Goal: Task Accomplishment & Management: Complete application form

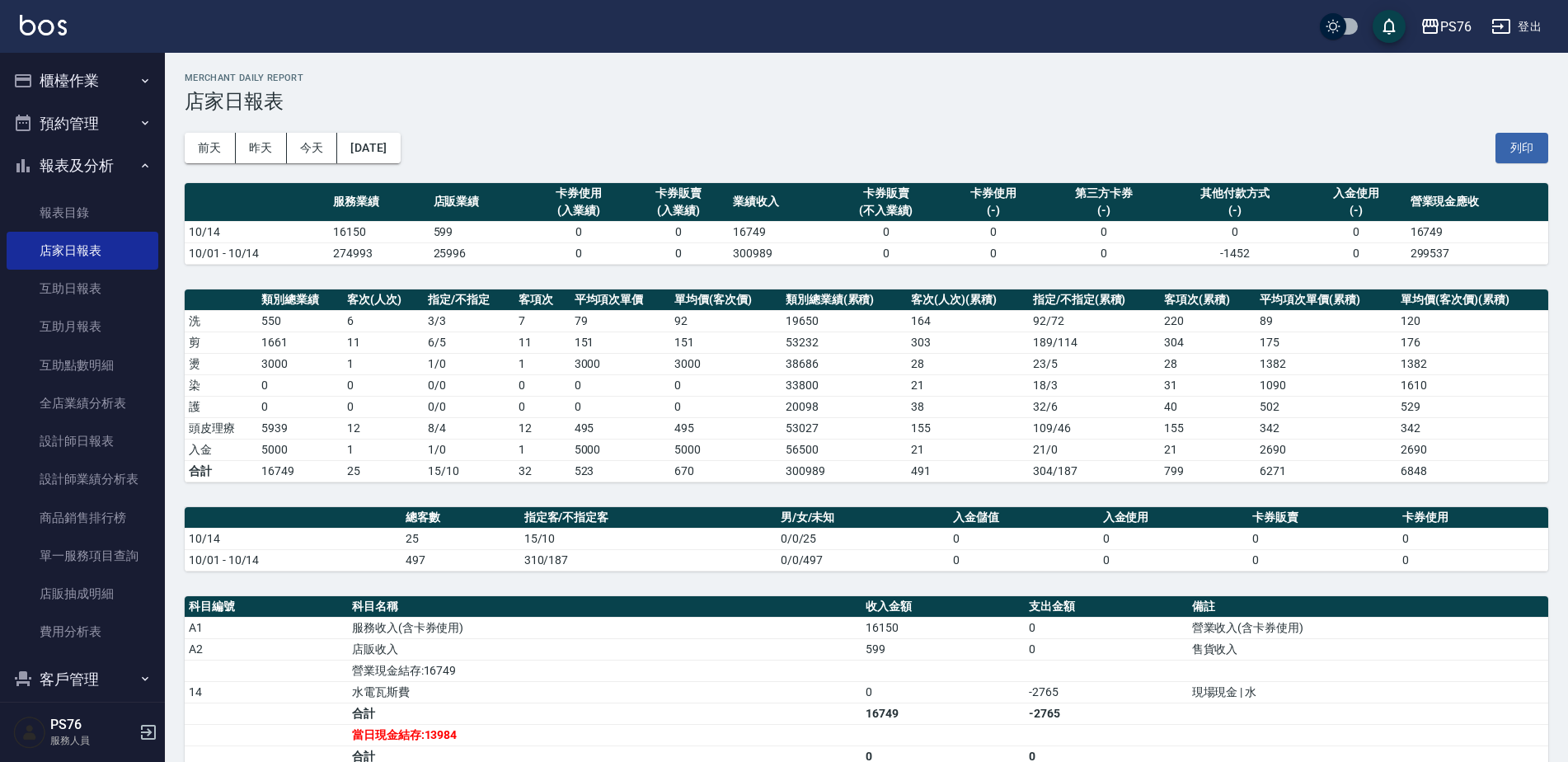
click at [72, 172] on button "報表及分析" at bounding box center [82, 165] width 152 height 43
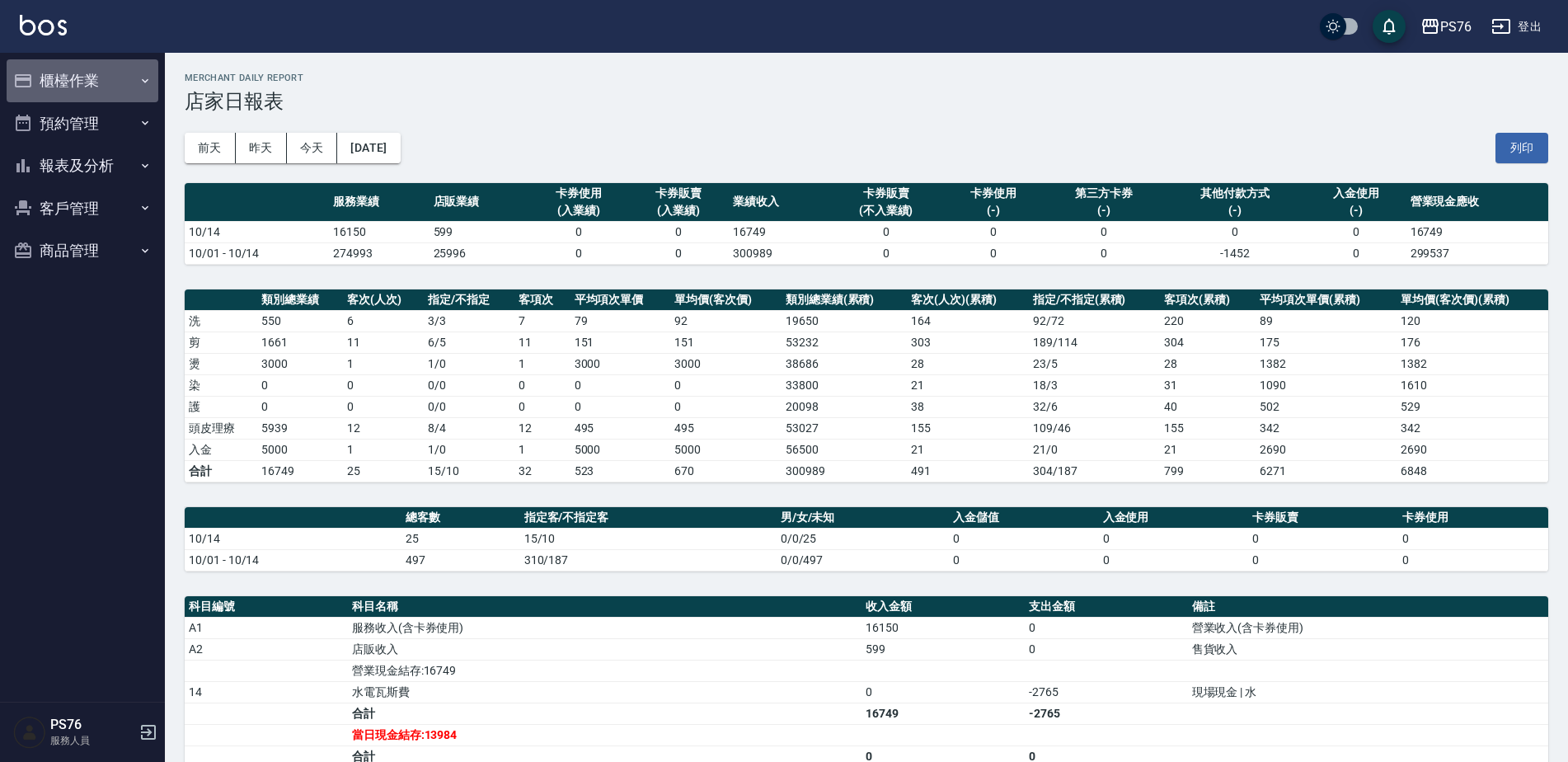
drag, startPoint x: 77, startPoint y: 76, endPoint x: 83, endPoint y: 119, distance: 43.4
click at [77, 76] on button "櫃檯作業" at bounding box center [82, 80] width 152 height 43
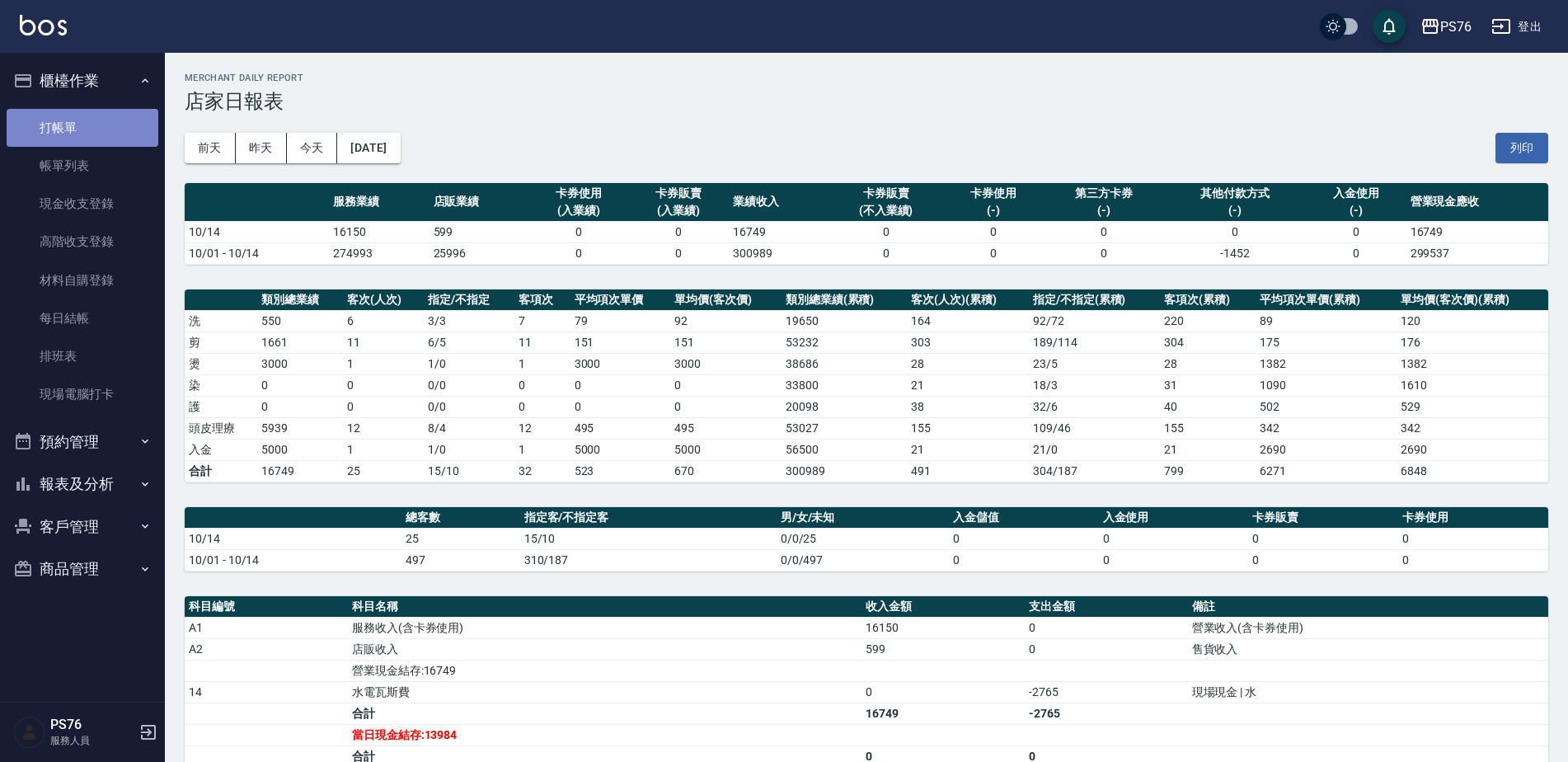
click at [90, 131] on link "打帳單" at bounding box center [82, 128] width 152 height 38
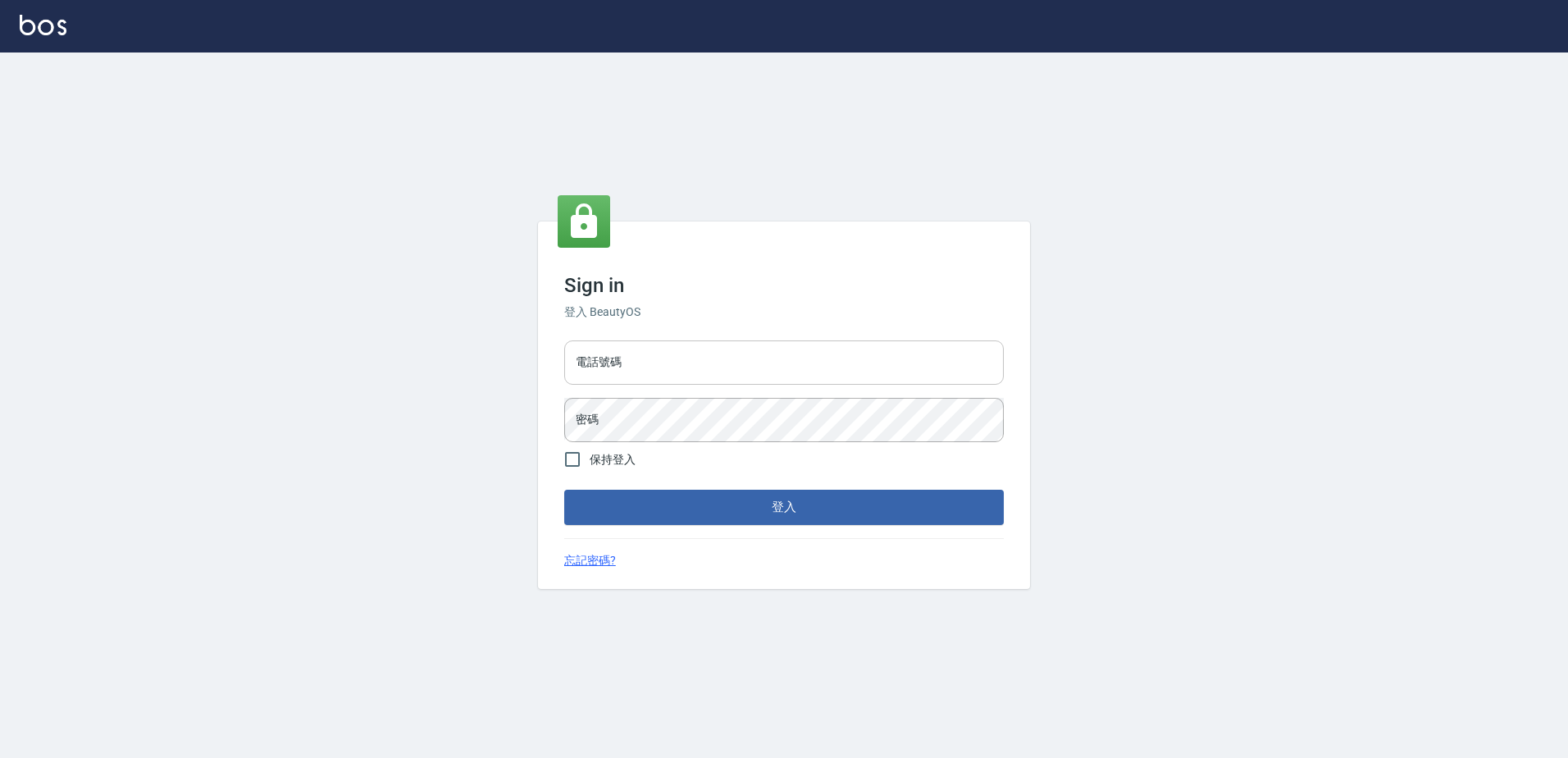
click at [789, 351] on input "電話號碼" at bounding box center [784, 362] width 439 height 45
type input "0426865599"
click at [565, 490] on button "登入" at bounding box center [784, 507] width 439 height 34
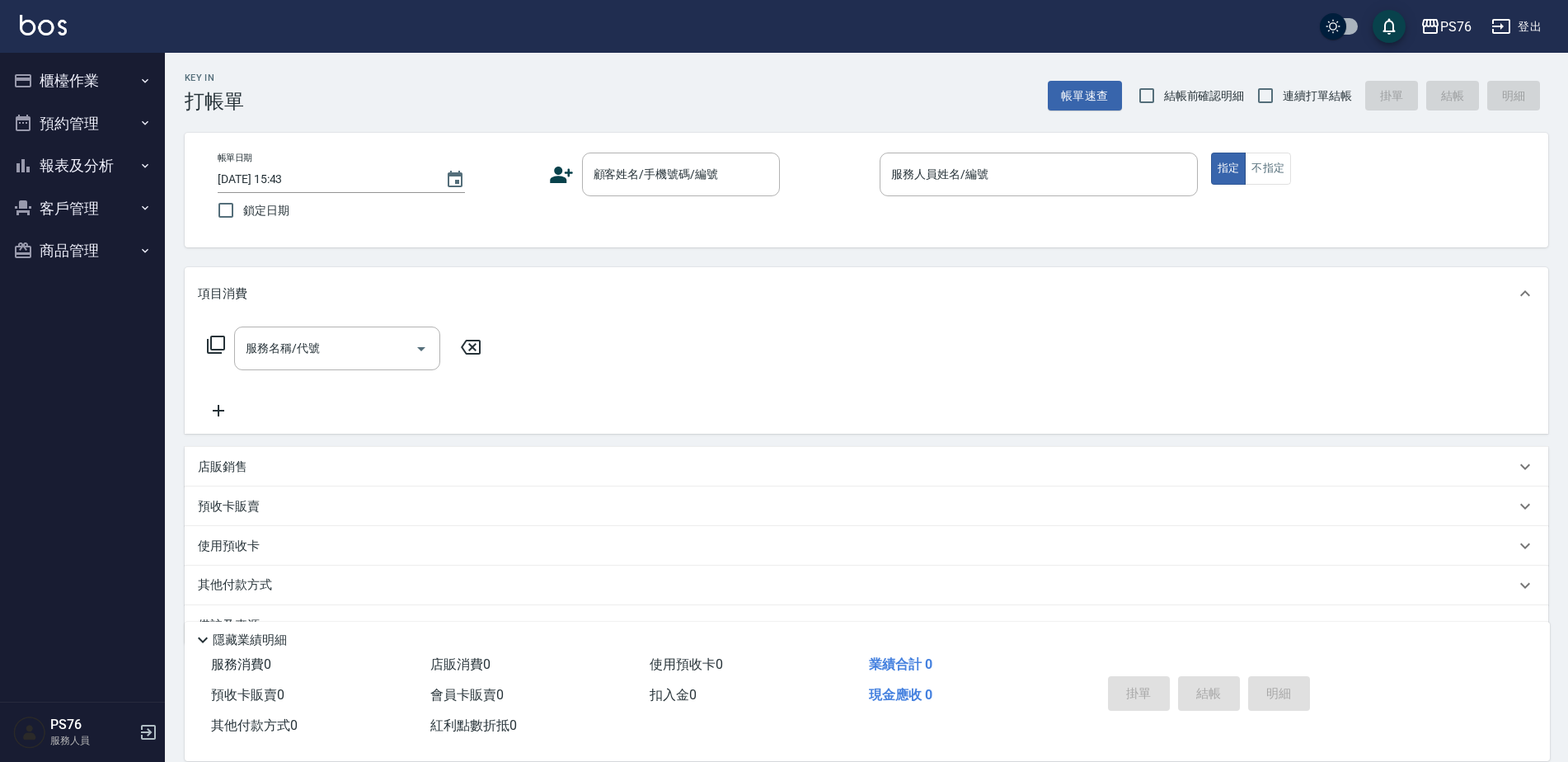
click at [1284, 97] on span "連續打單結帳" at bounding box center [1317, 96] width 70 height 17
click at [1283, 97] on input "連續打單結帳" at bounding box center [1265, 95] width 34 height 34
checkbox input "true"
click at [713, 190] on div "顧客姓名/手機號碼/編號" at bounding box center [680, 175] width 197 height 44
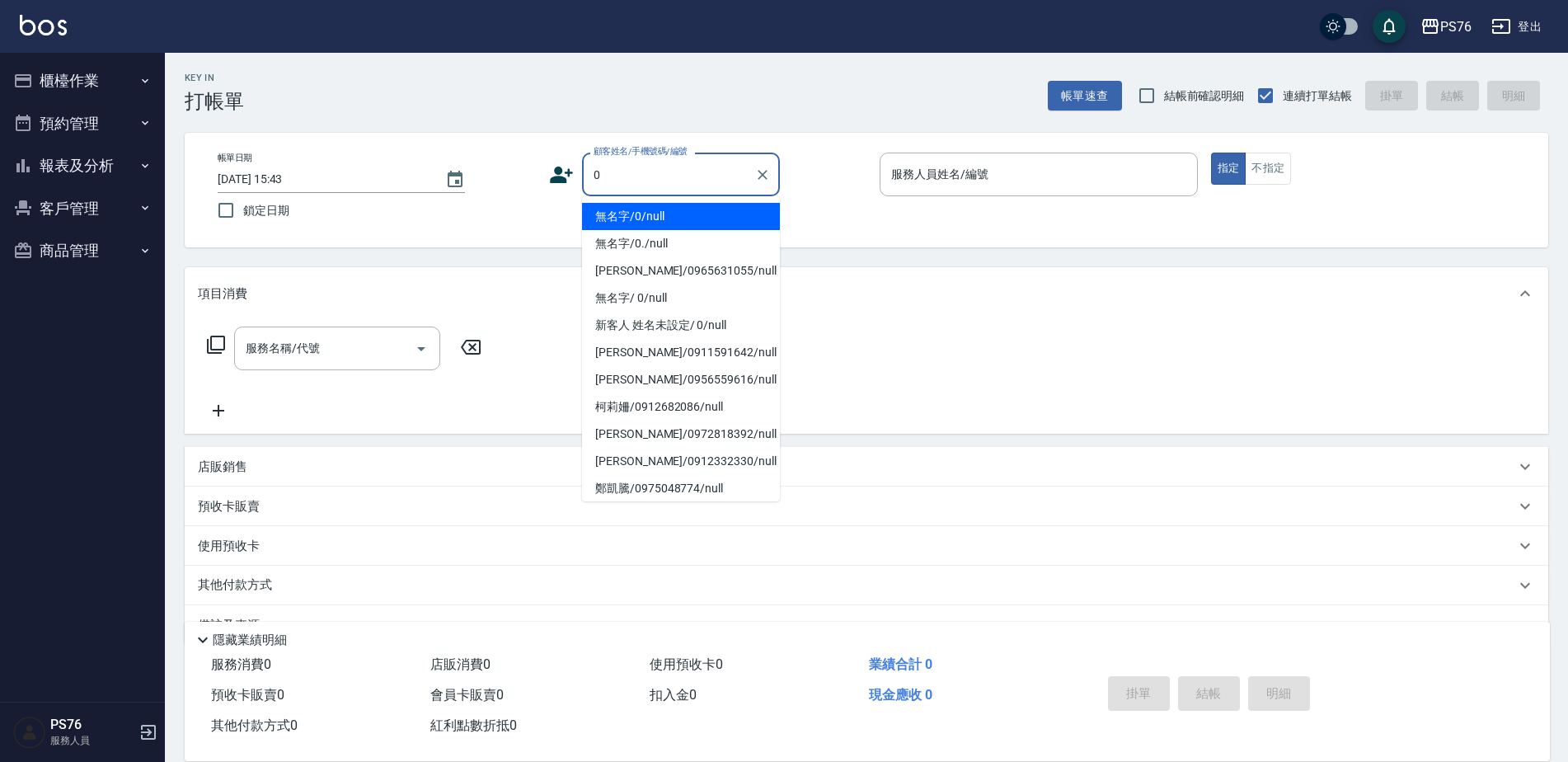
type input "無名字/0/null"
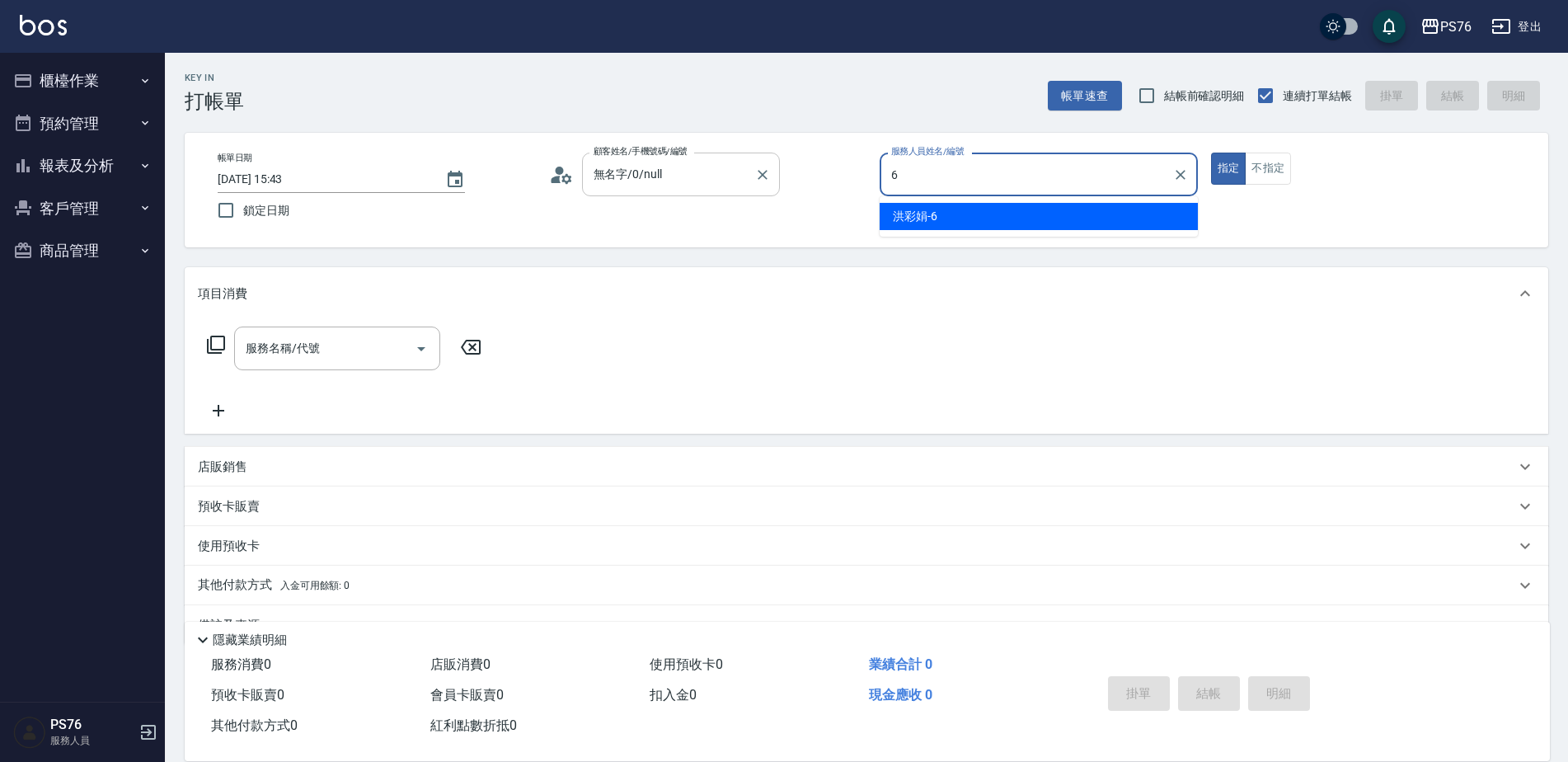
type input "[PERSON_NAME]-6"
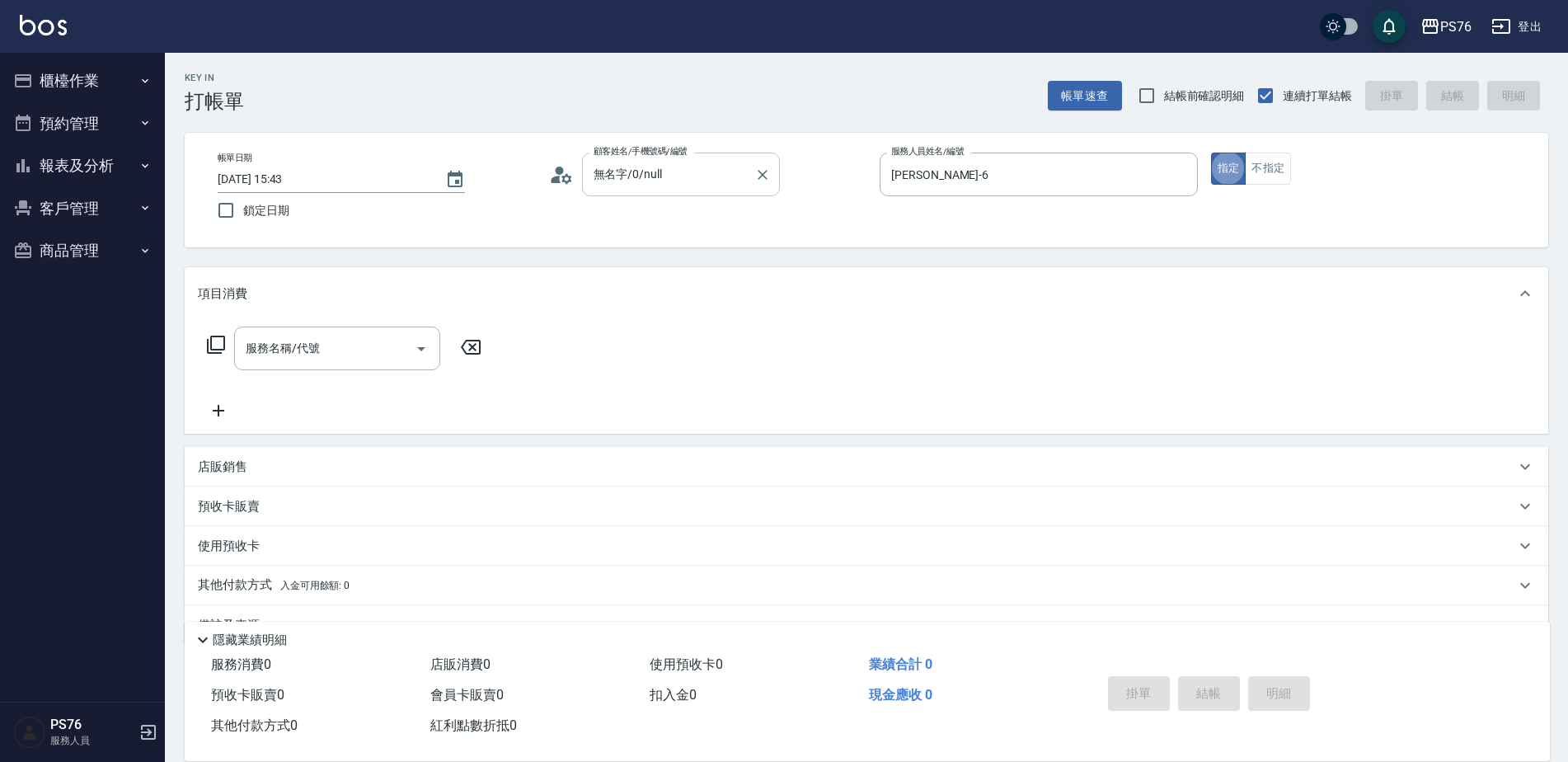
type button "true"
click at [307, 364] on div "服務名稱/代號" at bounding box center [337, 348] width 206 height 44
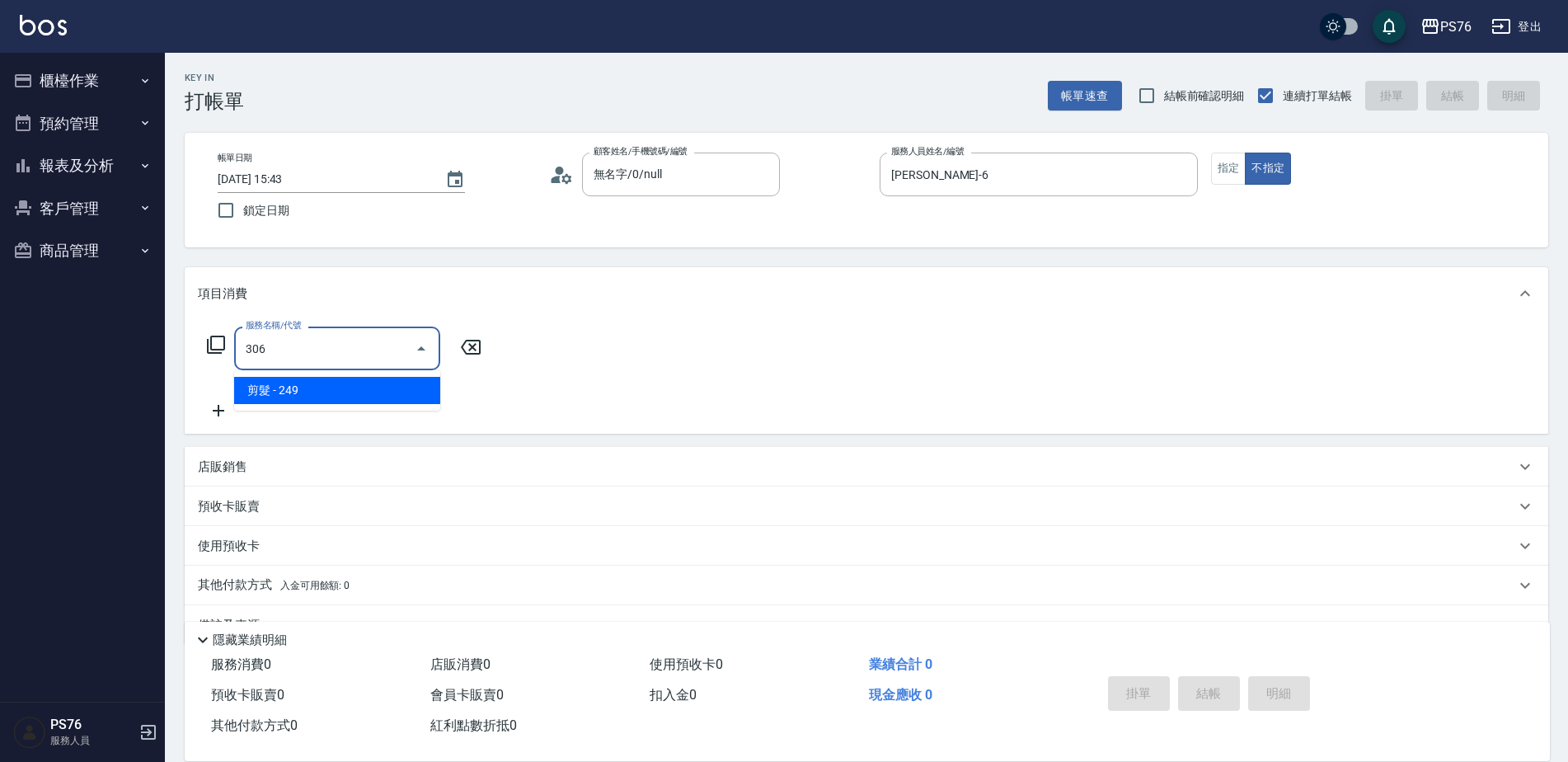
type input "剪髮(306)"
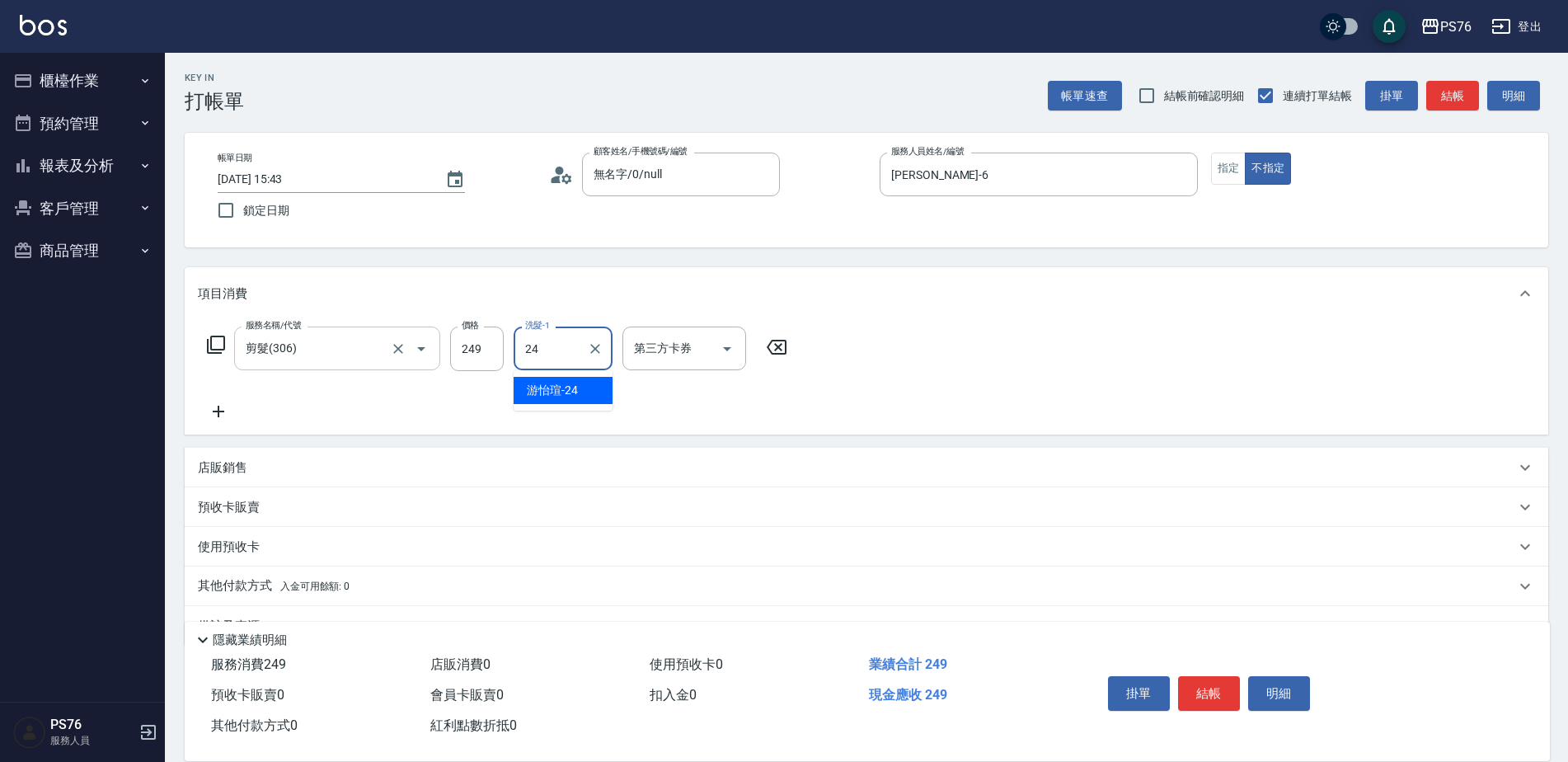
type input "[PERSON_NAME]-24"
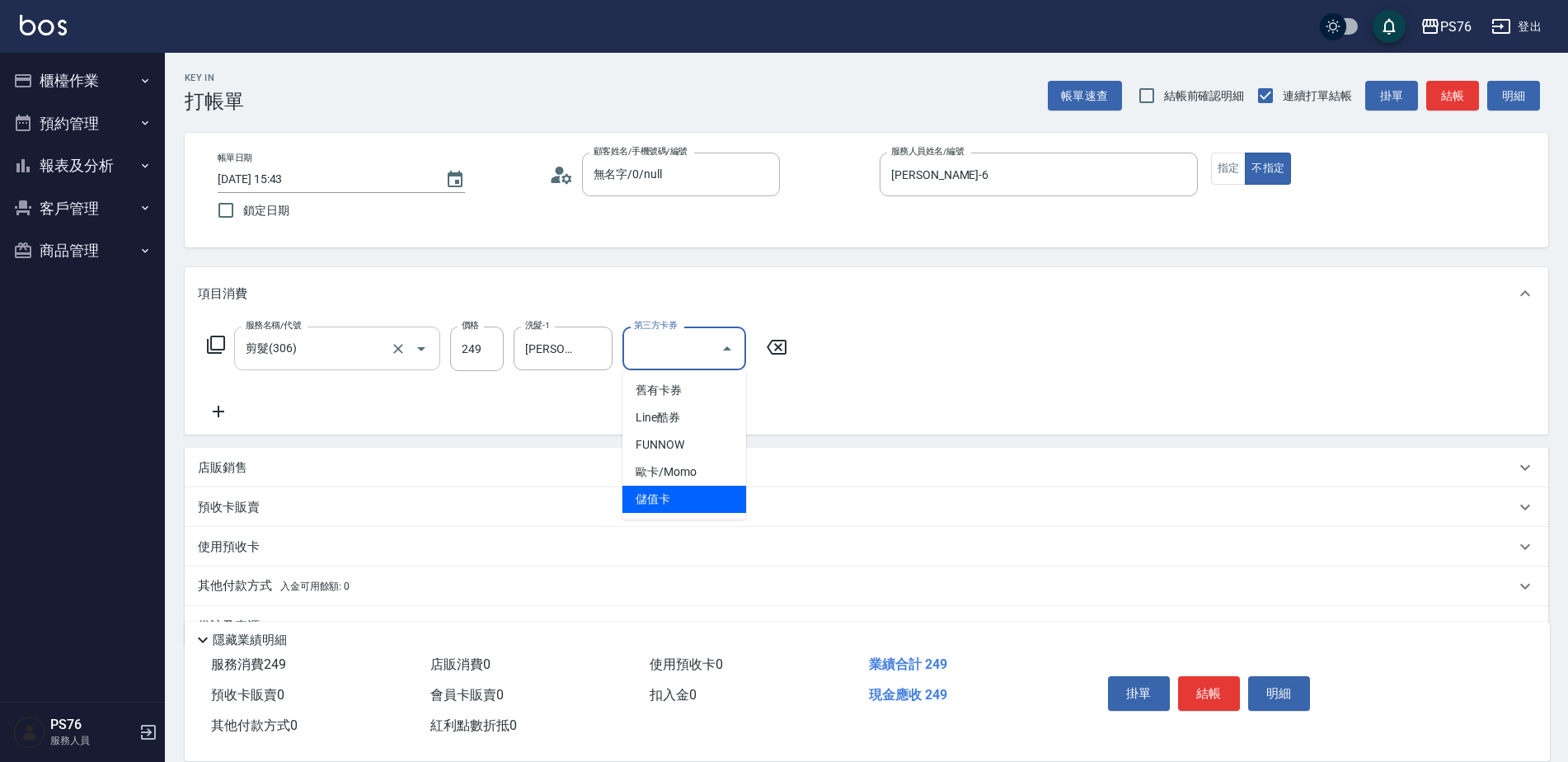
type input "儲值卡"
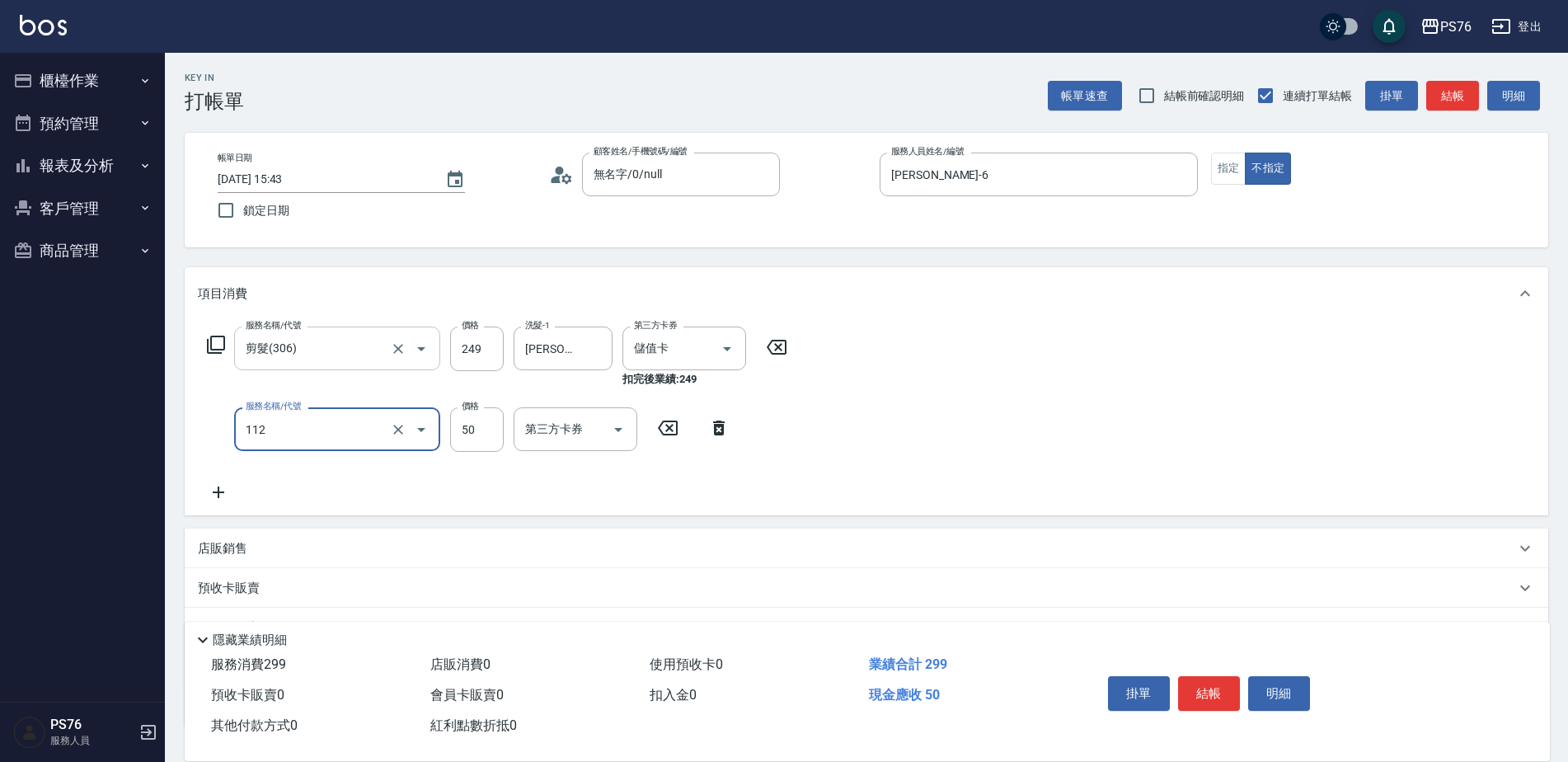
type input "精油50(112)"
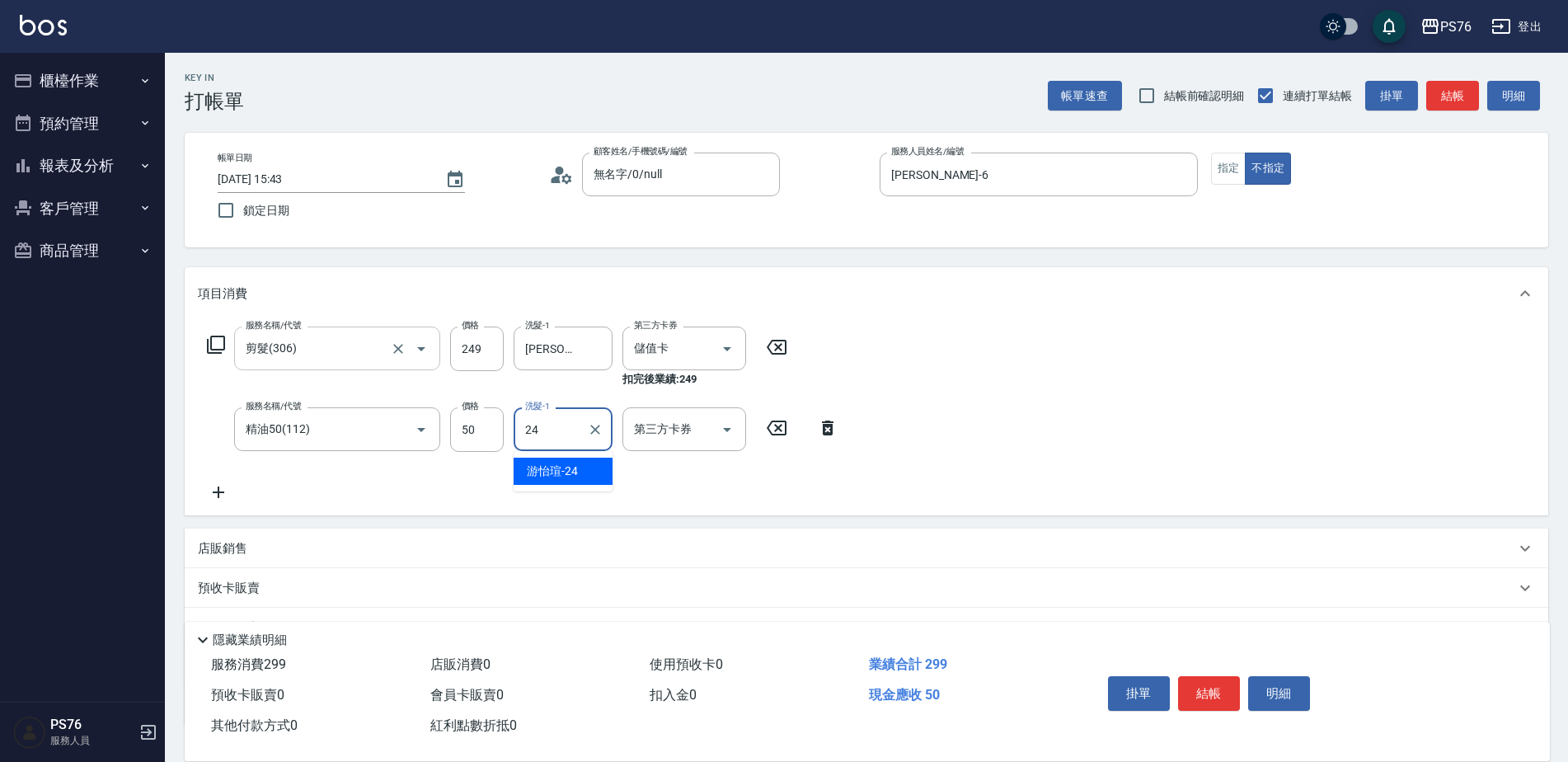
type input "[PERSON_NAME]-24"
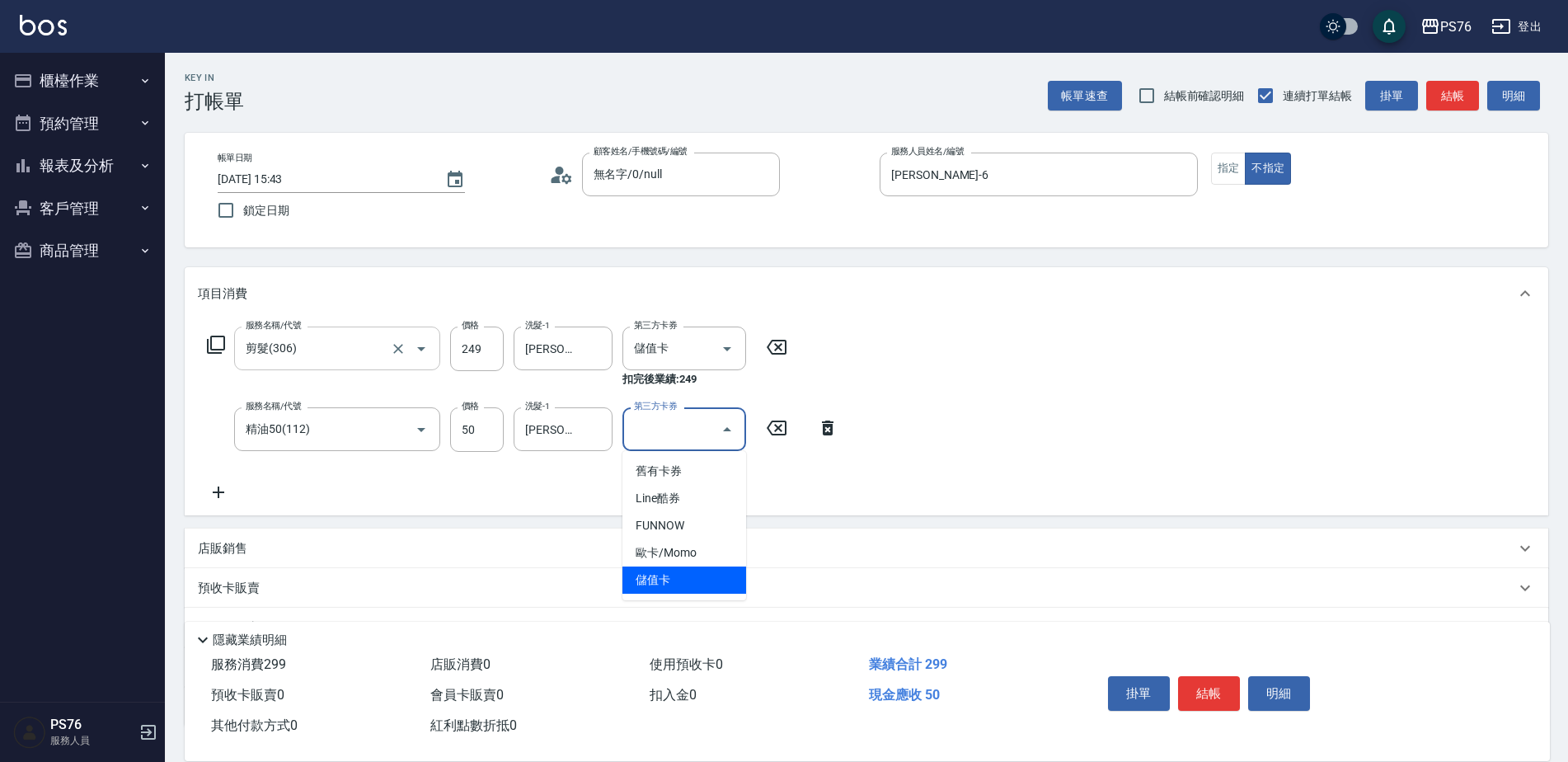
type input "儲值卡"
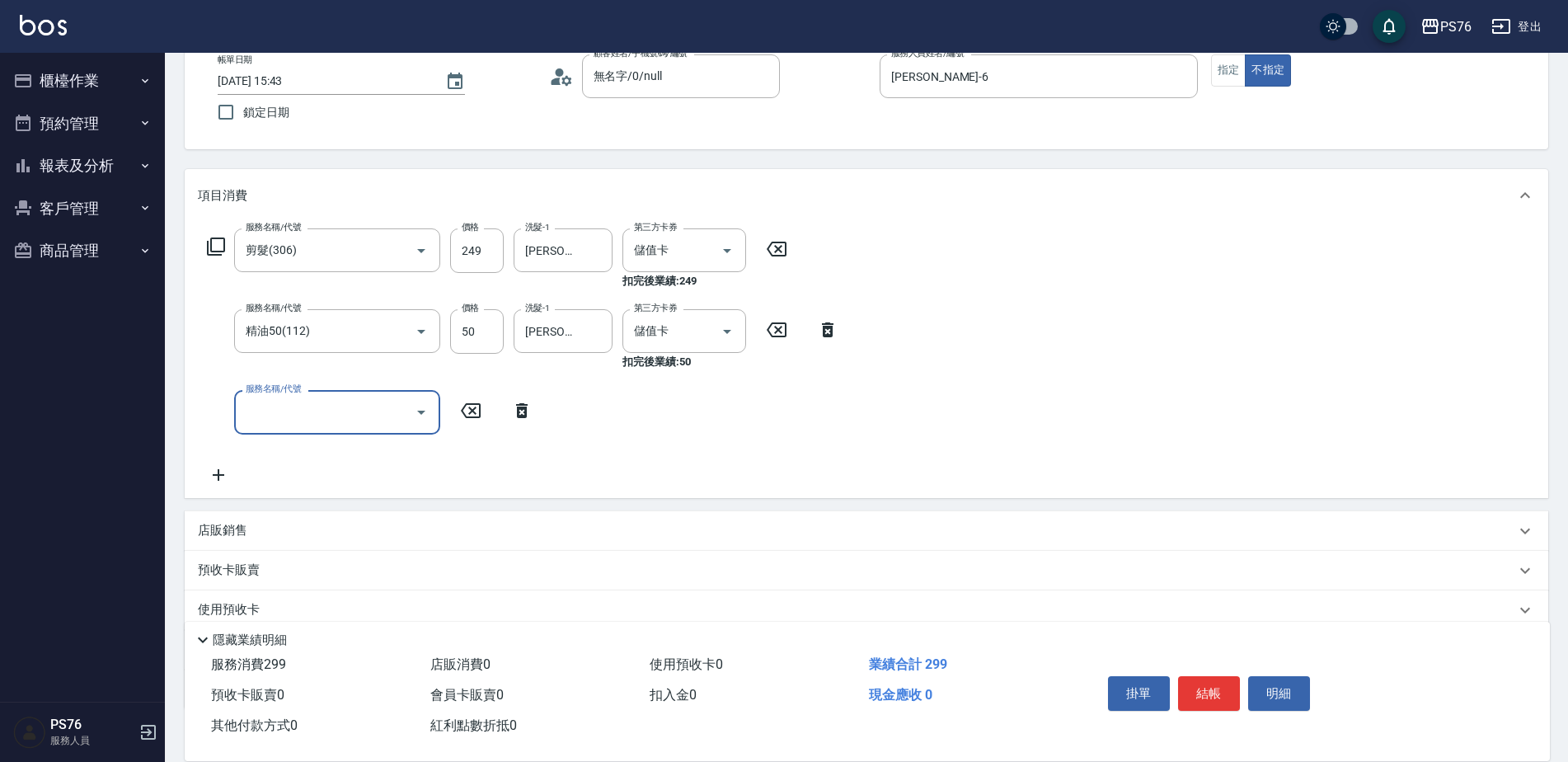
scroll to position [203, 0]
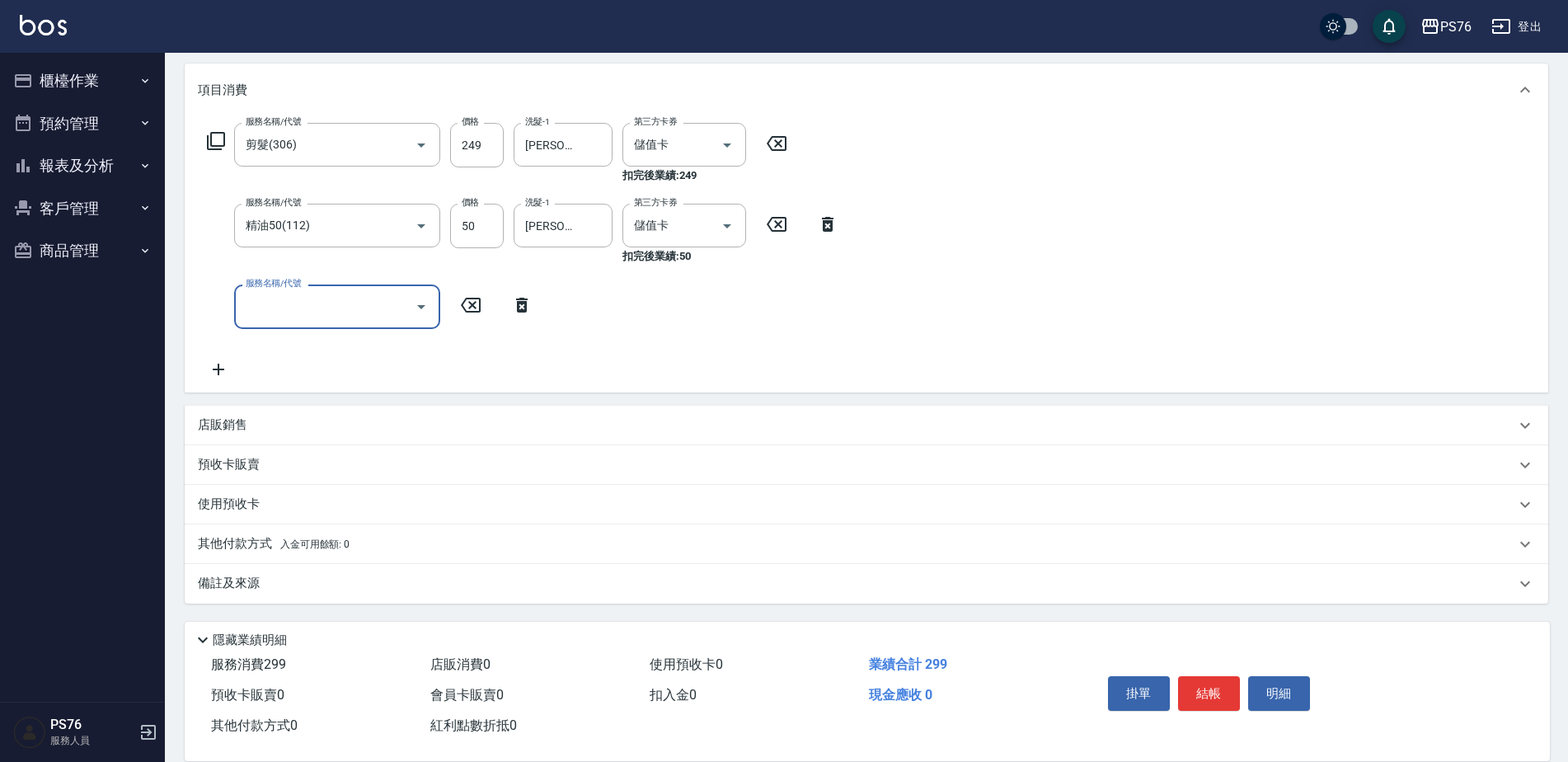
click at [259, 410] on div "店販銷售" at bounding box center [866, 424] width 1363 height 39
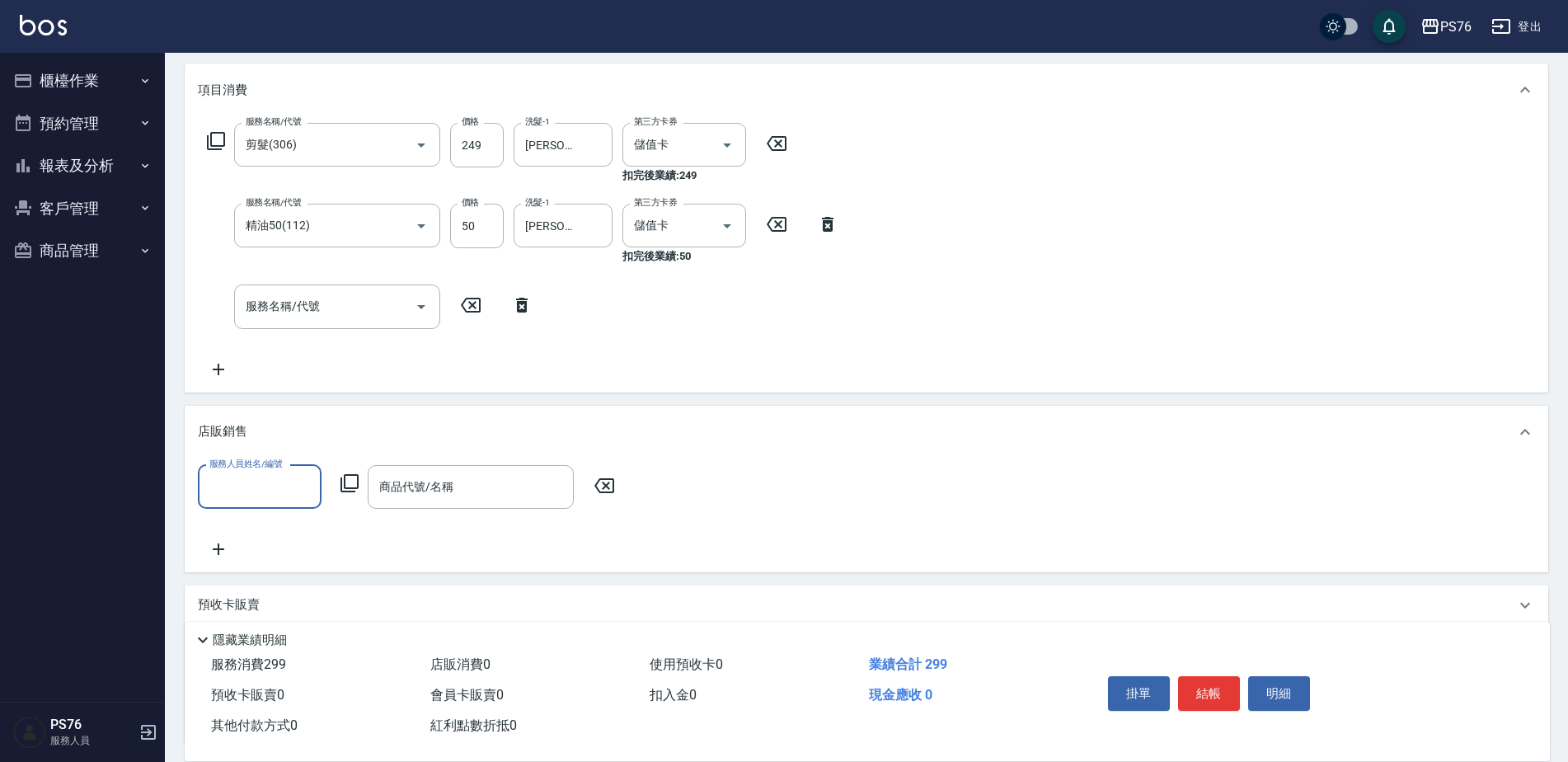
scroll to position [0, 0]
type input "[PERSON_NAME]-6"
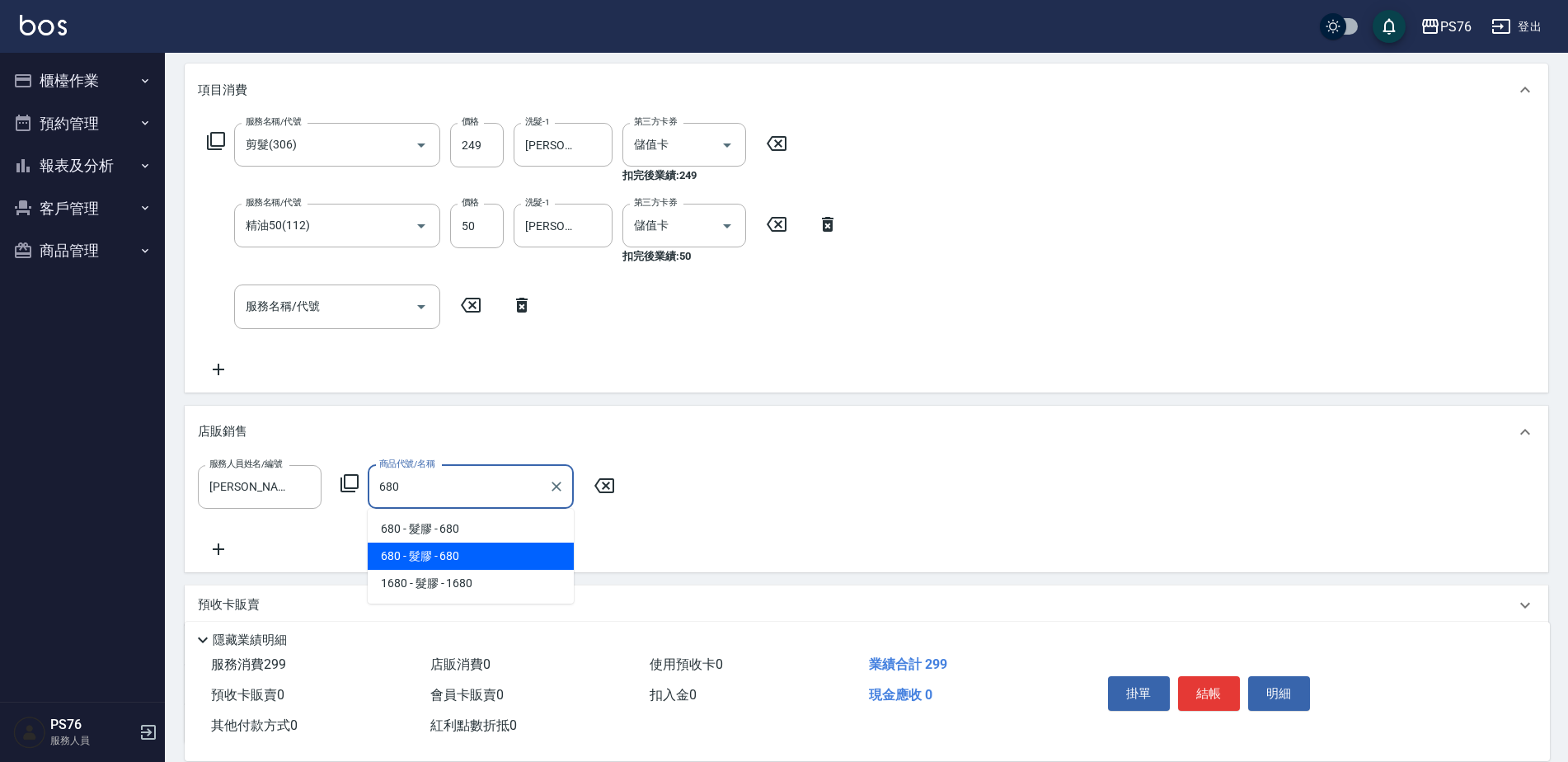
type input "髮膠"
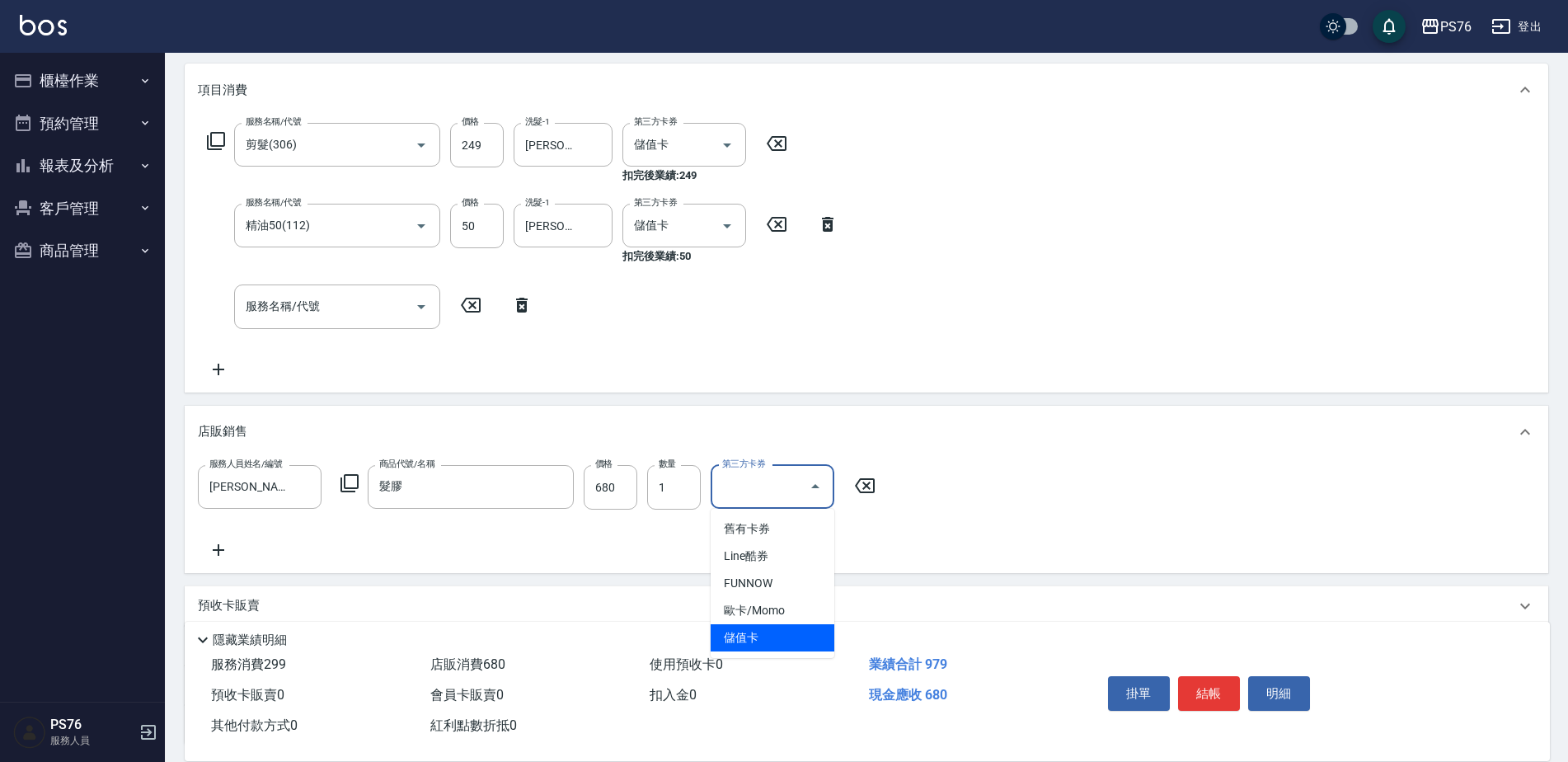
type input "儲值卡"
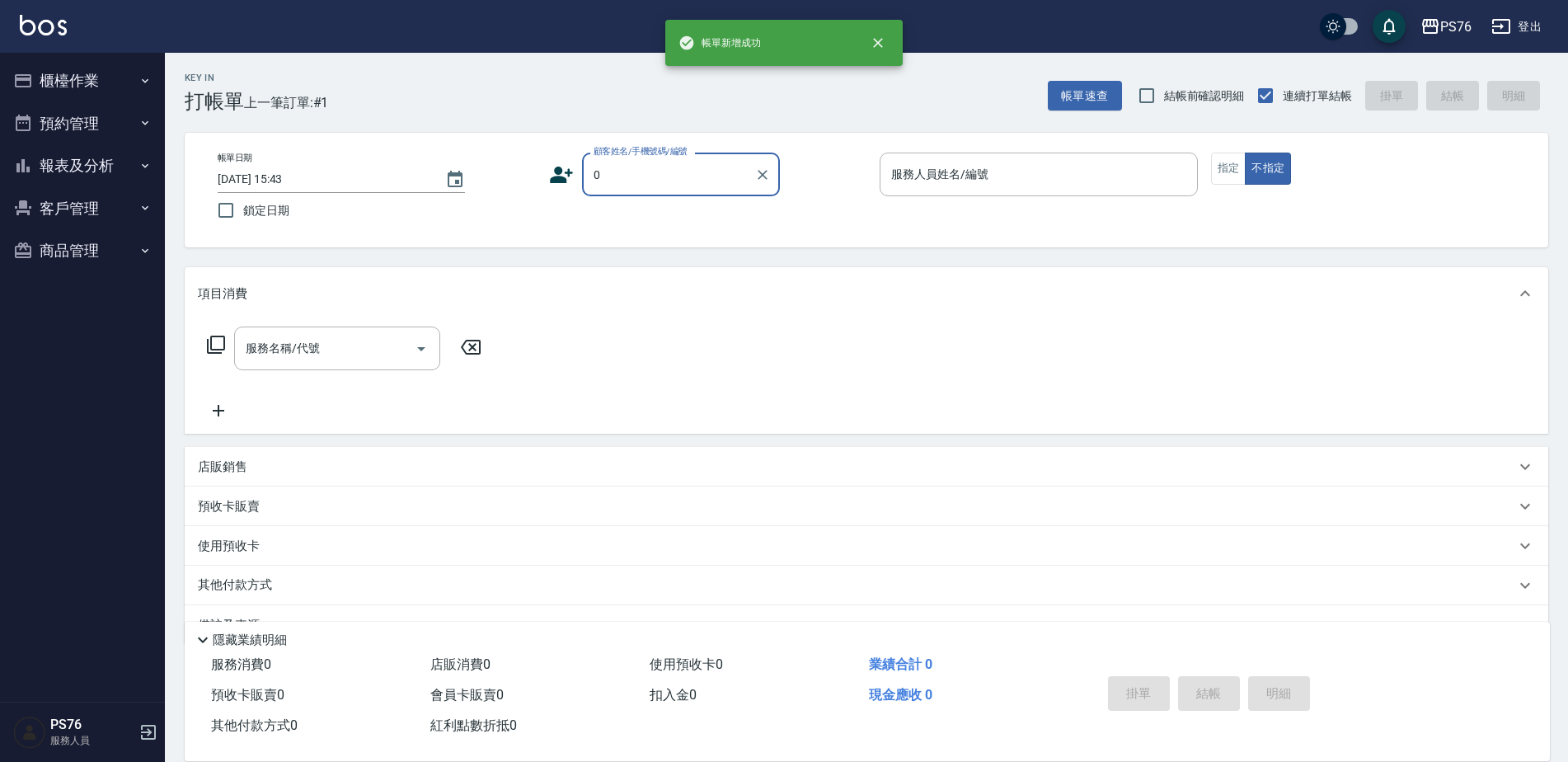
type input "無名字/0/null"
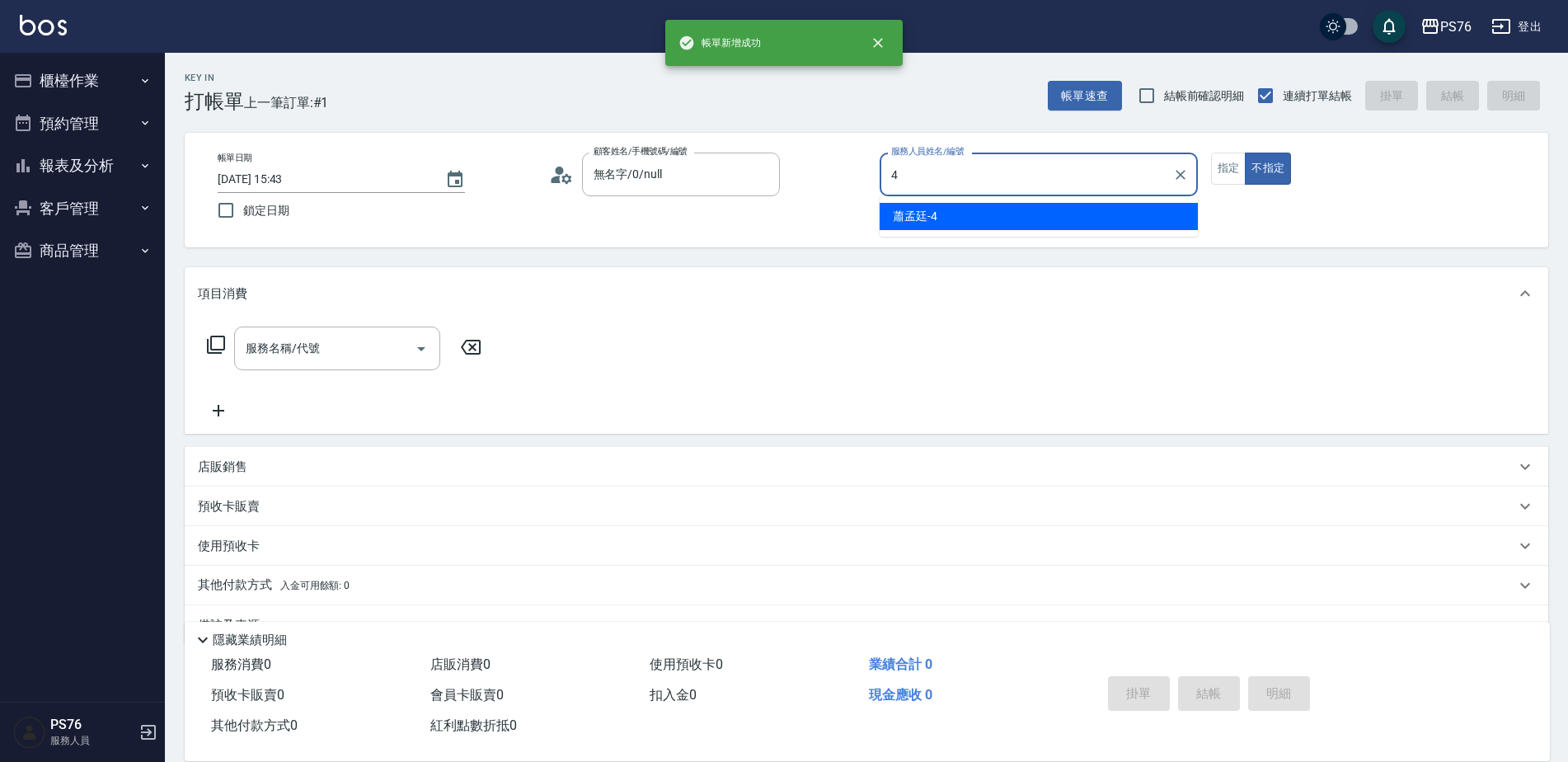
type input "[PERSON_NAME]-4"
type button "false"
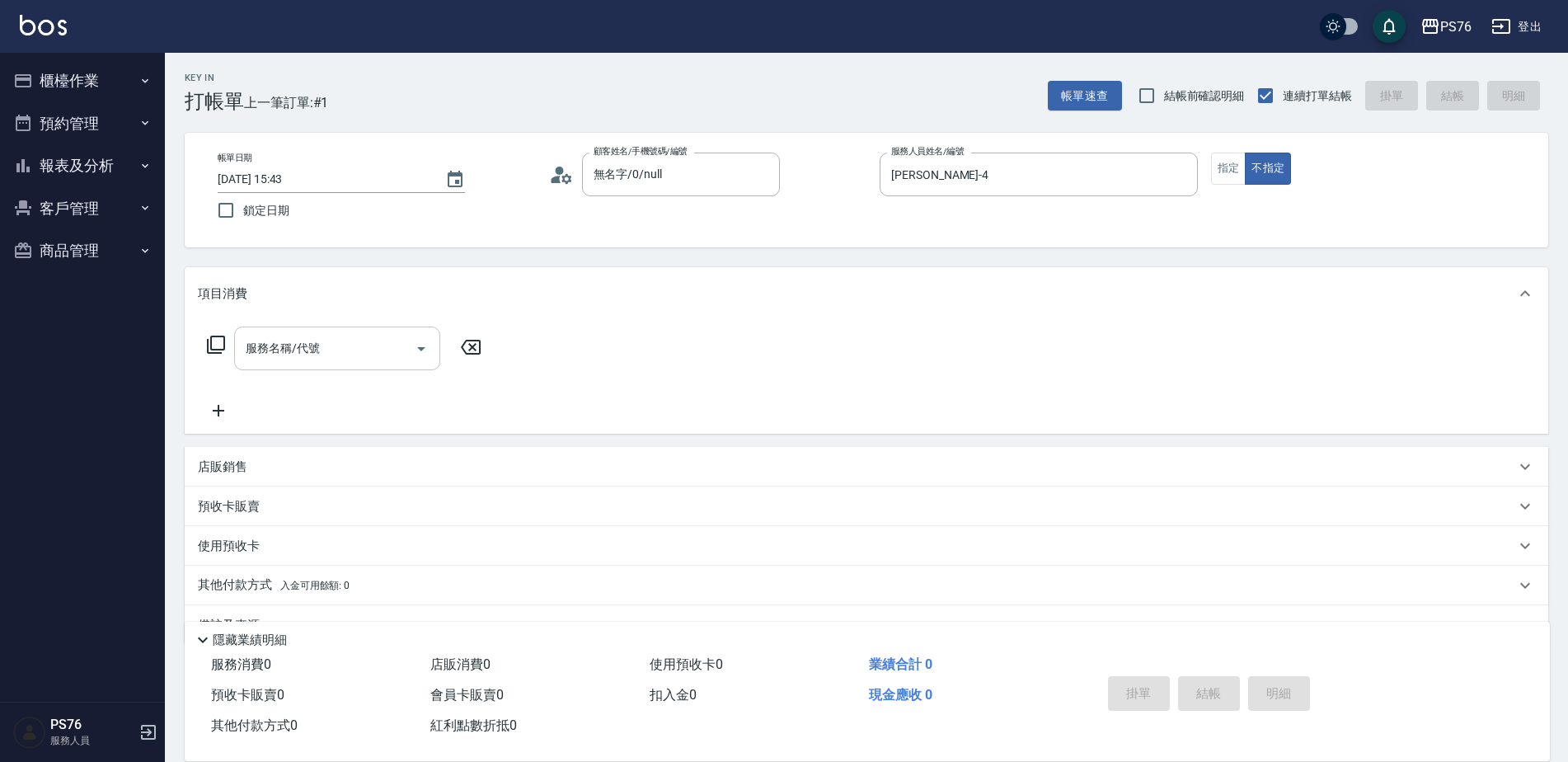
click at [288, 353] on input "服務名稱/代號" at bounding box center [324, 348] width 167 height 29
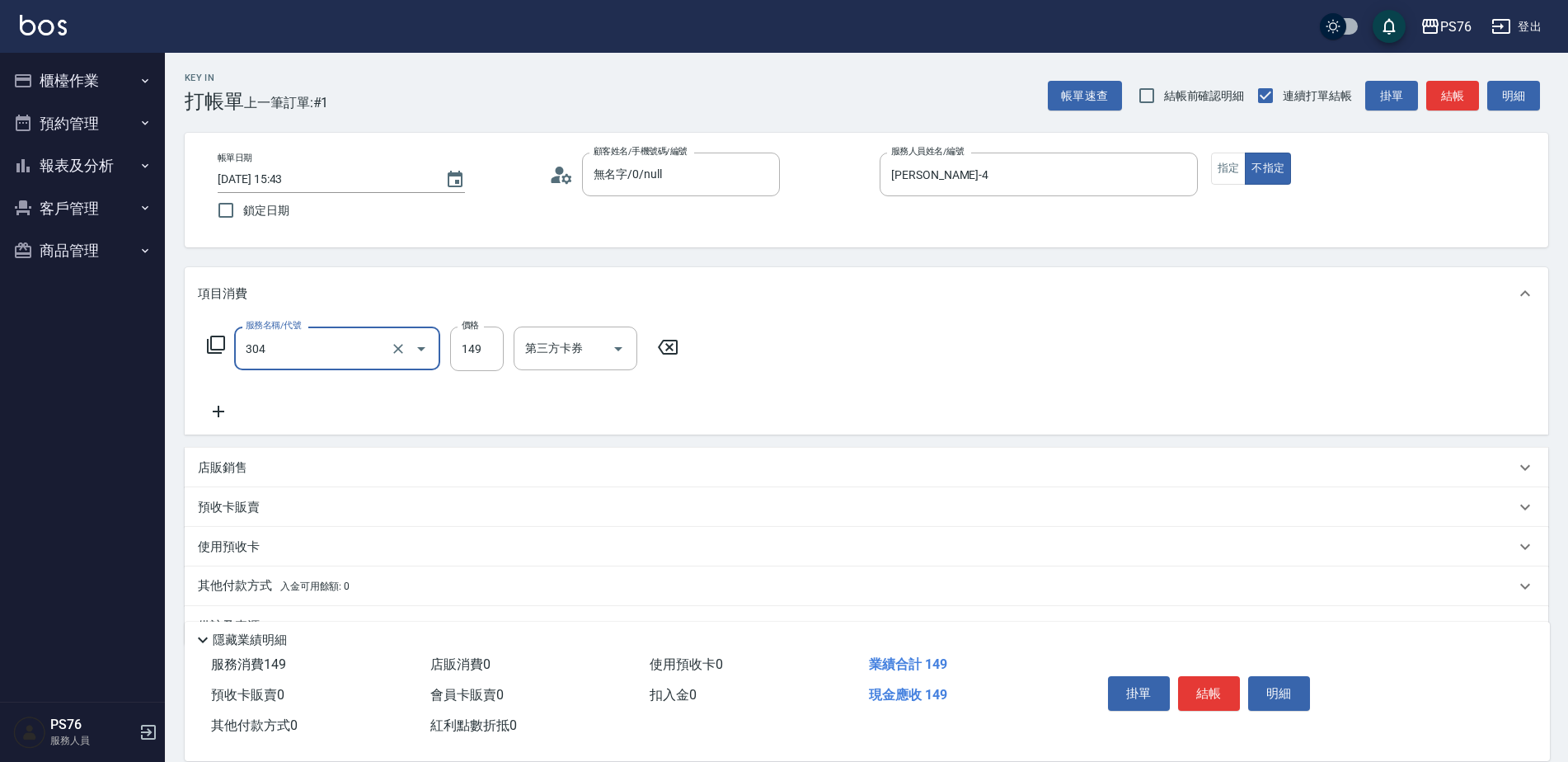
type input "剪髮(304)"
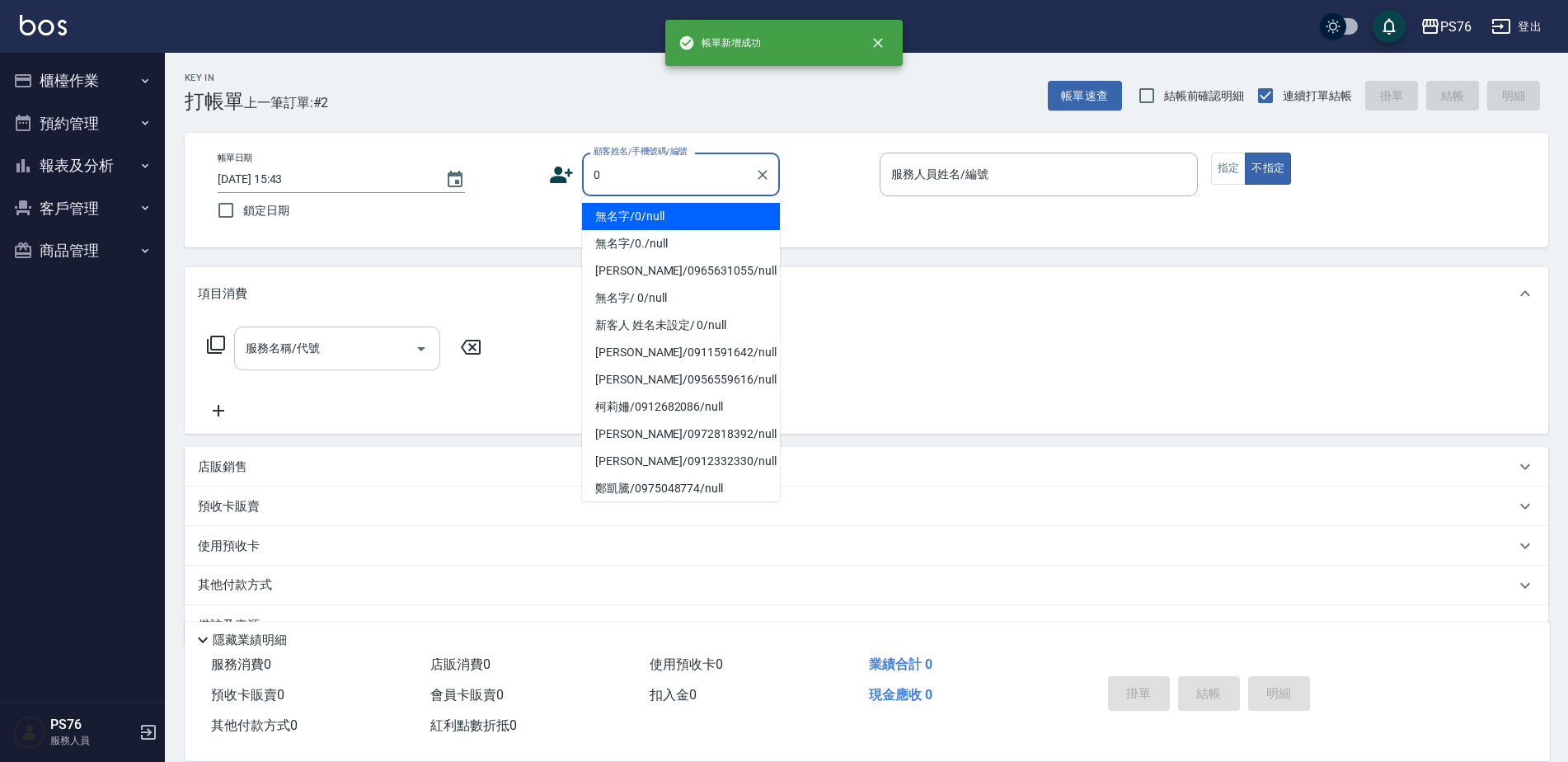
type input "無名字/0/null"
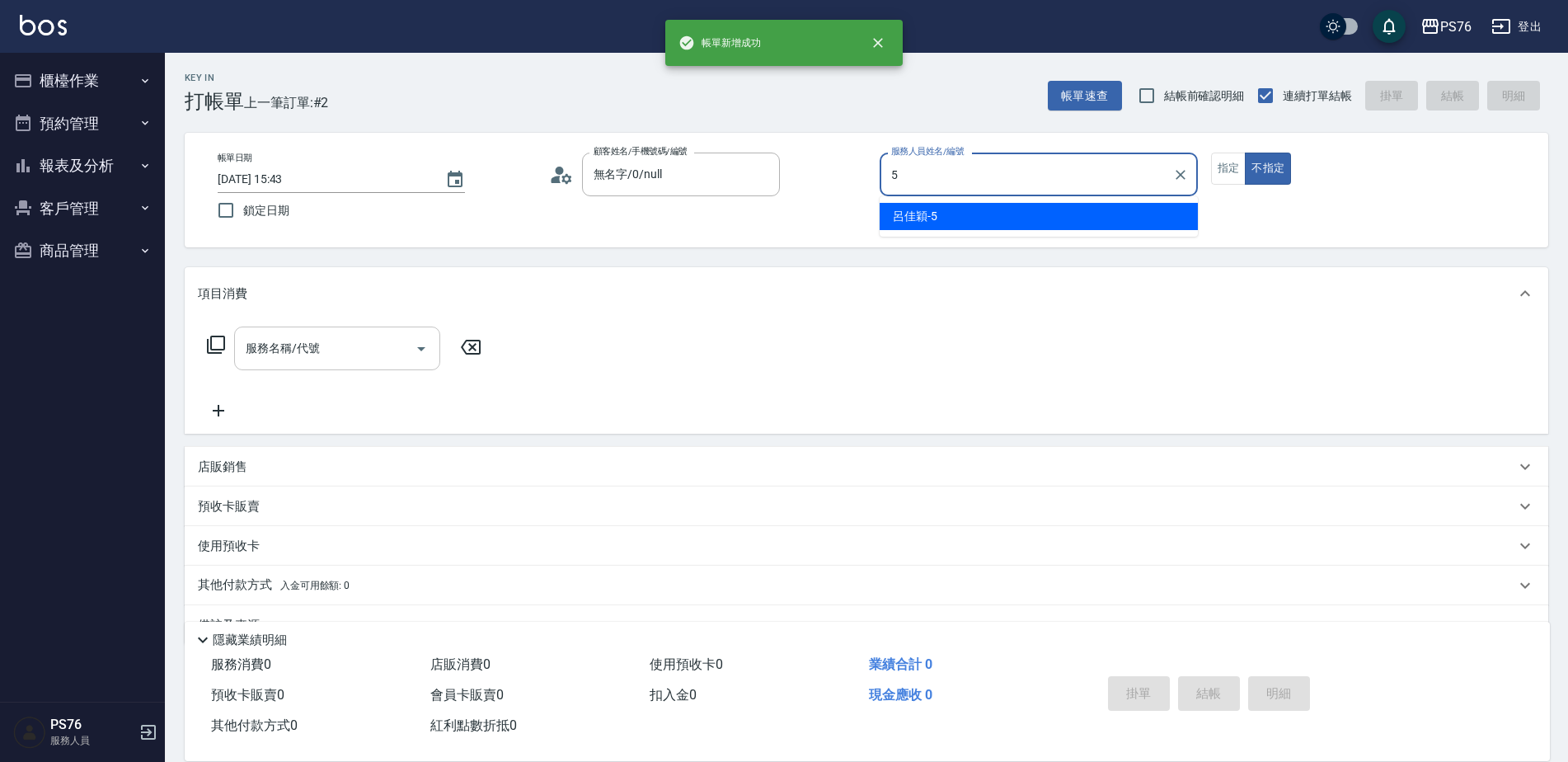
type input "[PERSON_NAME]-5"
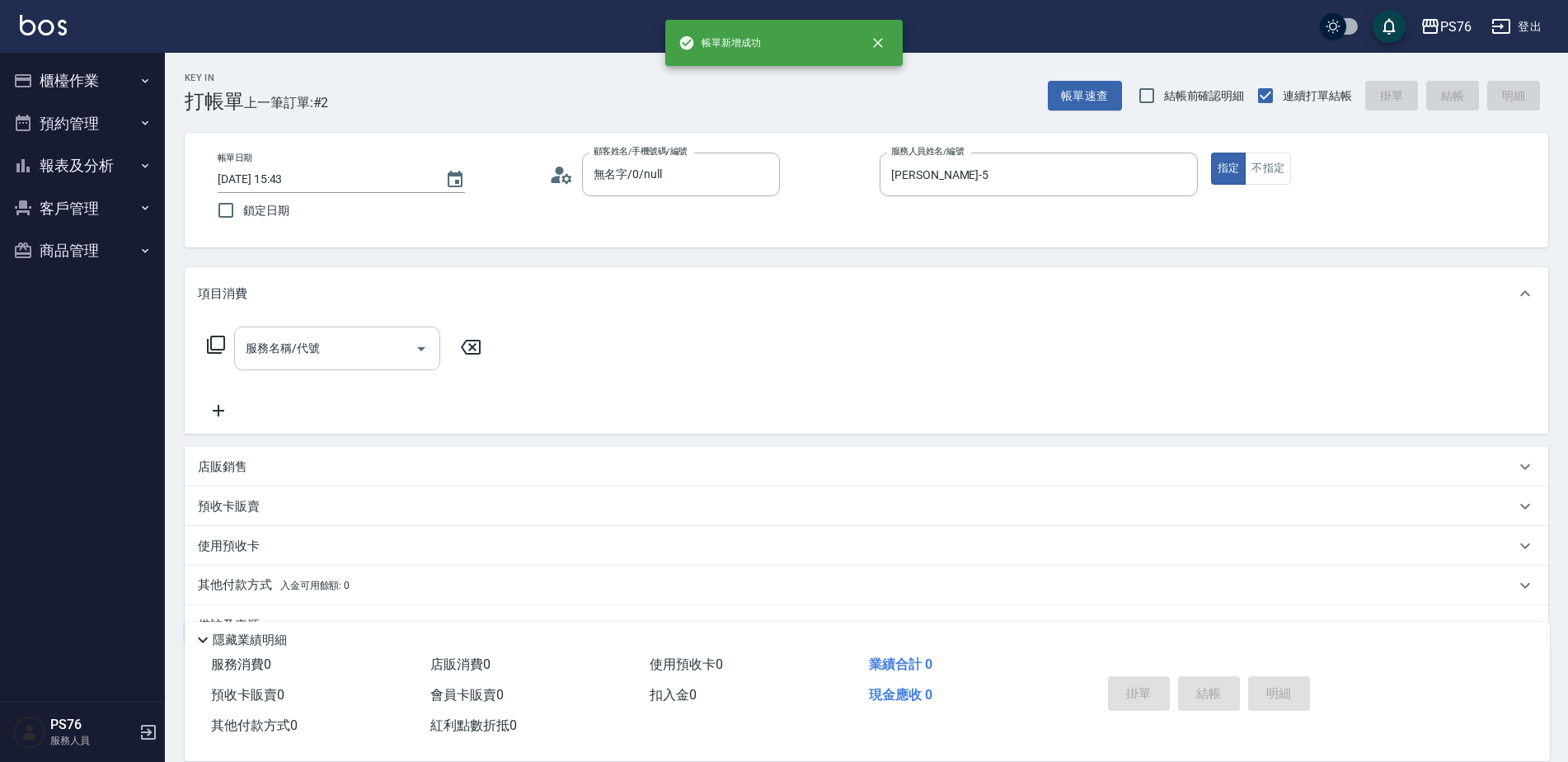
click at [267, 369] on div "服務名稱/代號" at bounding box center [337, 348] width 206 height 44
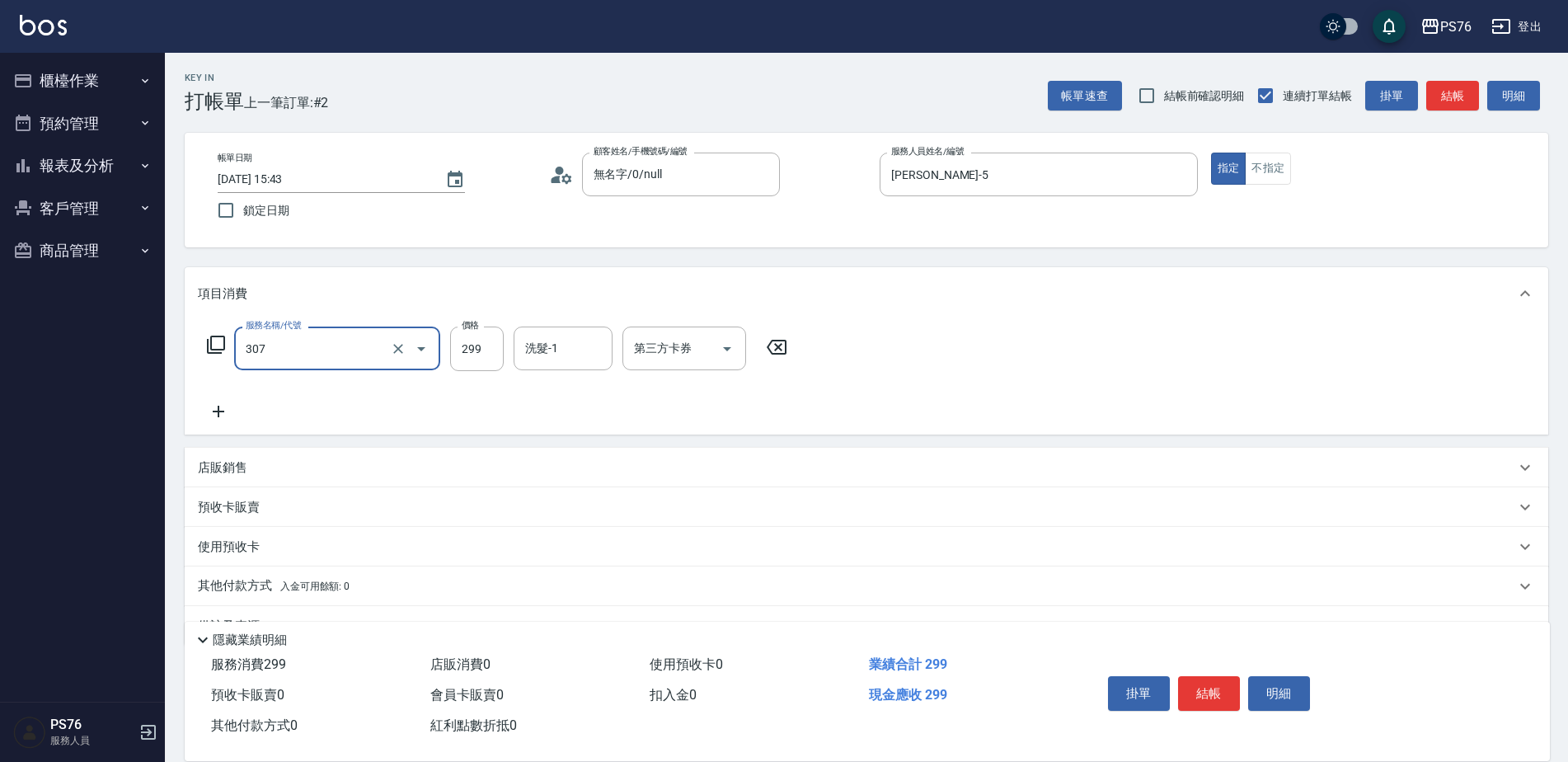
type input "剪髮(307)"
type input "[PERSON_NAME]-24"
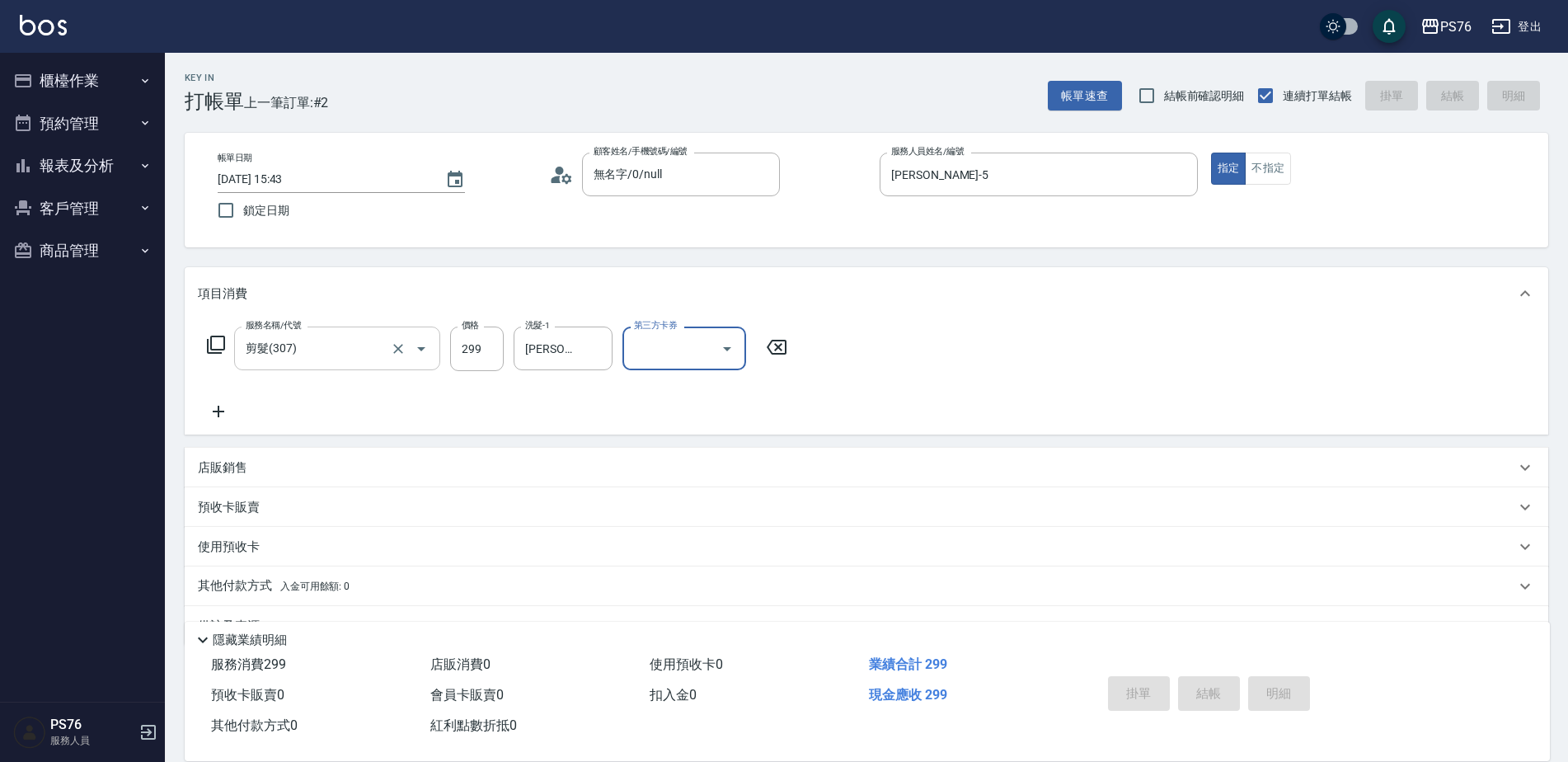
type input "[DATE] 15:44"
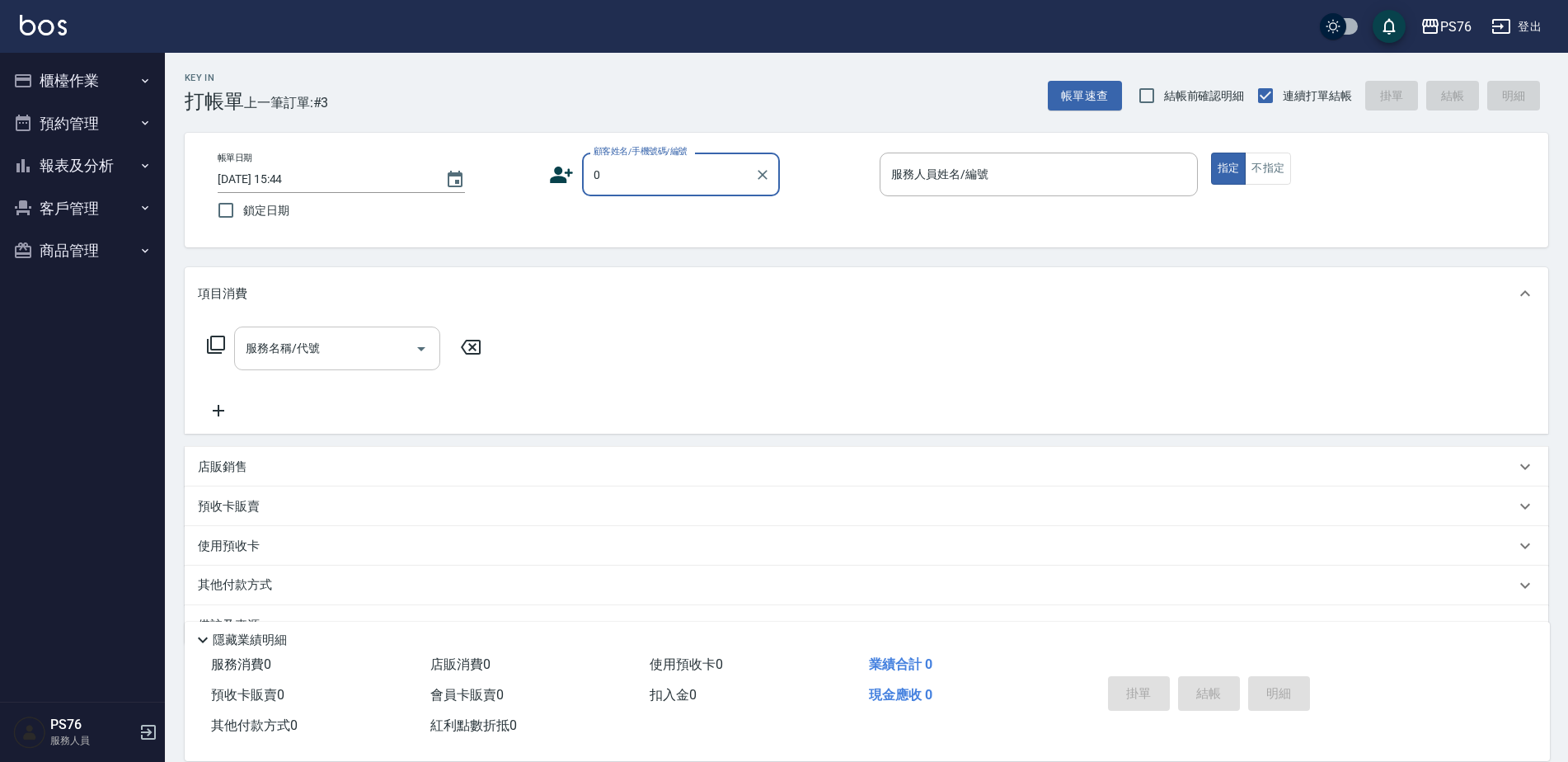
type input "無名字/0/null"
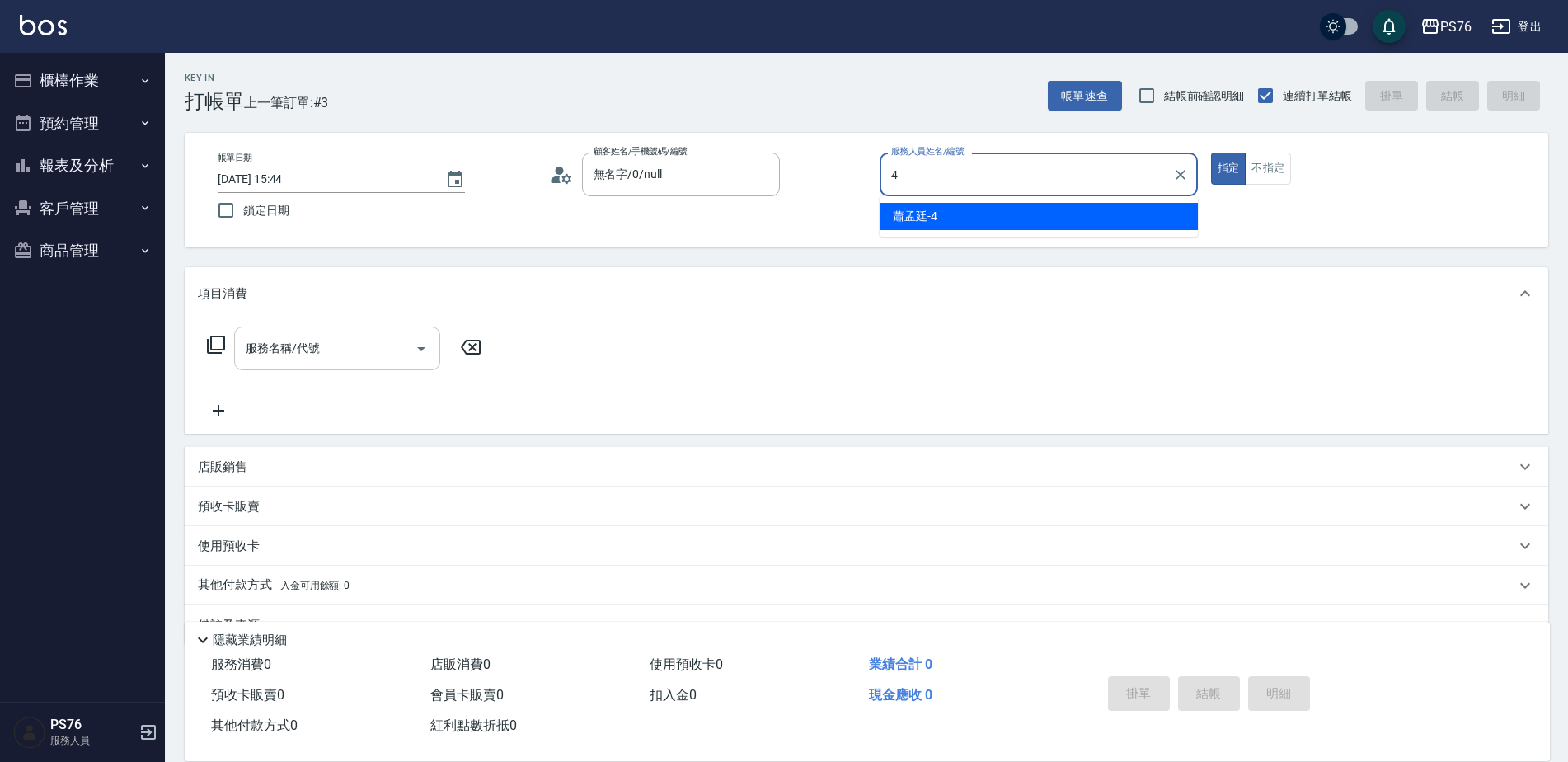
type input "[PERSON_NAME]-4"
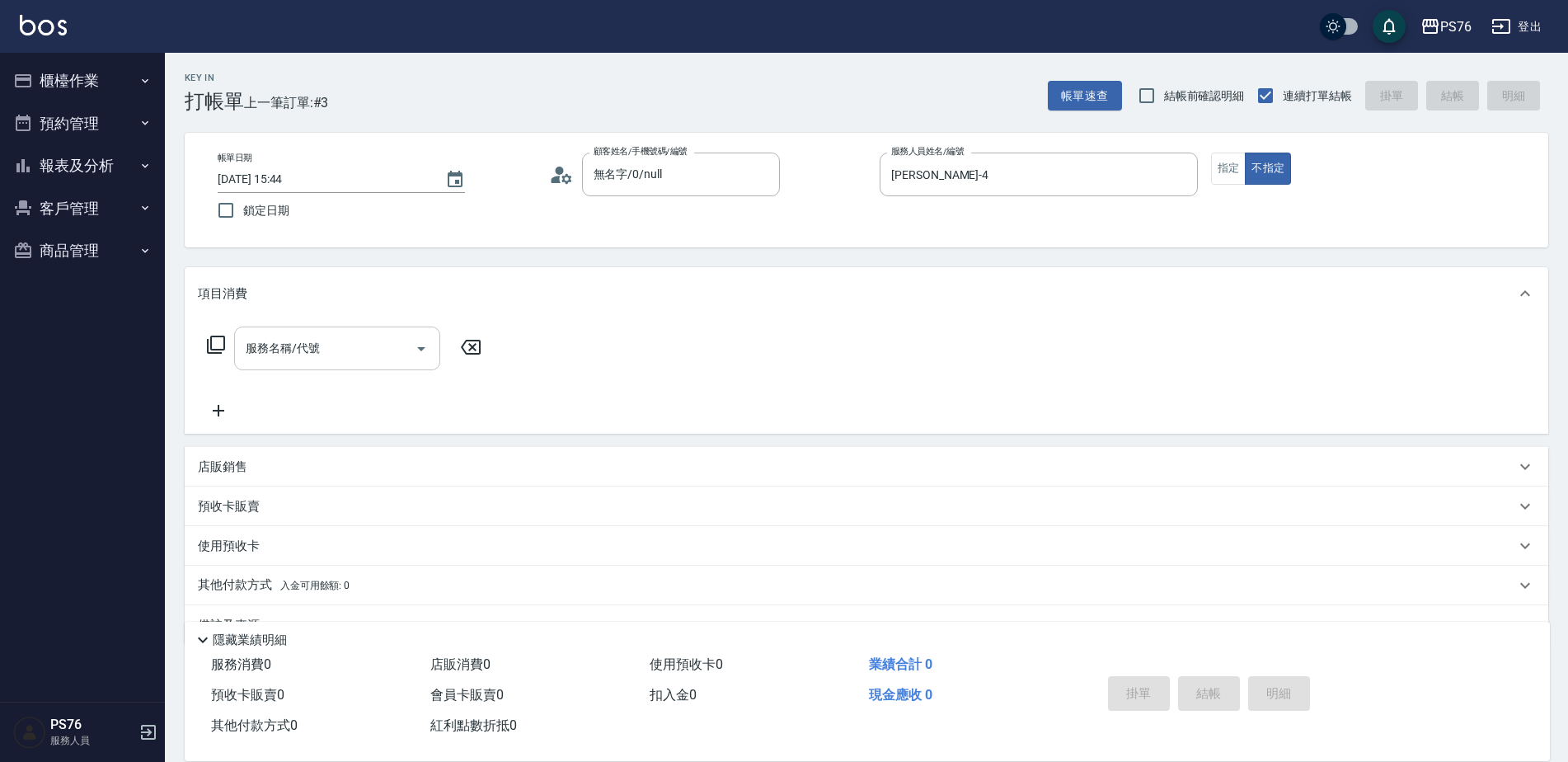
click at [267, 369] on div "服務名稱/代號" at bounding box center [337, 348] width 206 height 44
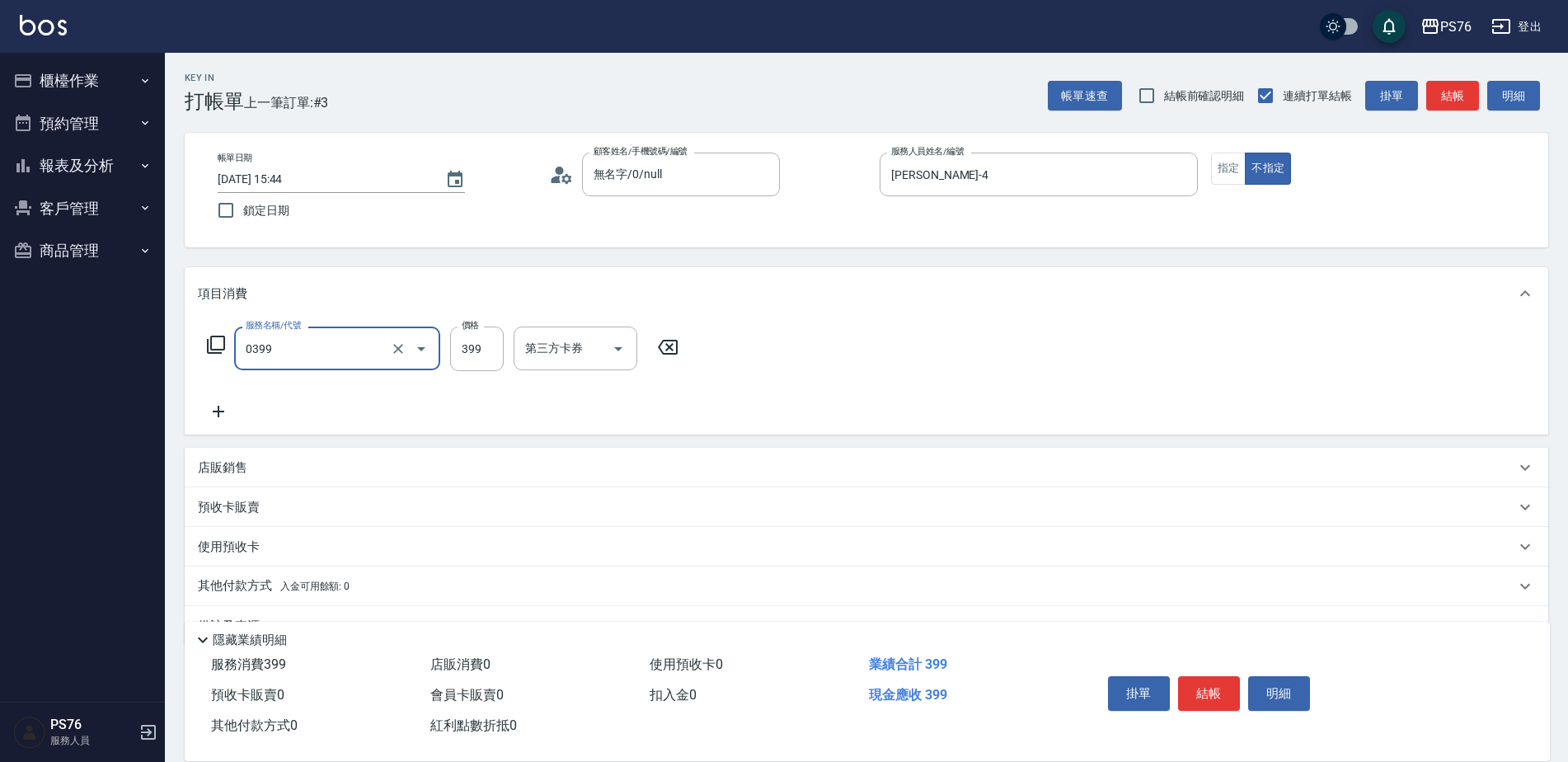
type input "海鹽399(0399)"
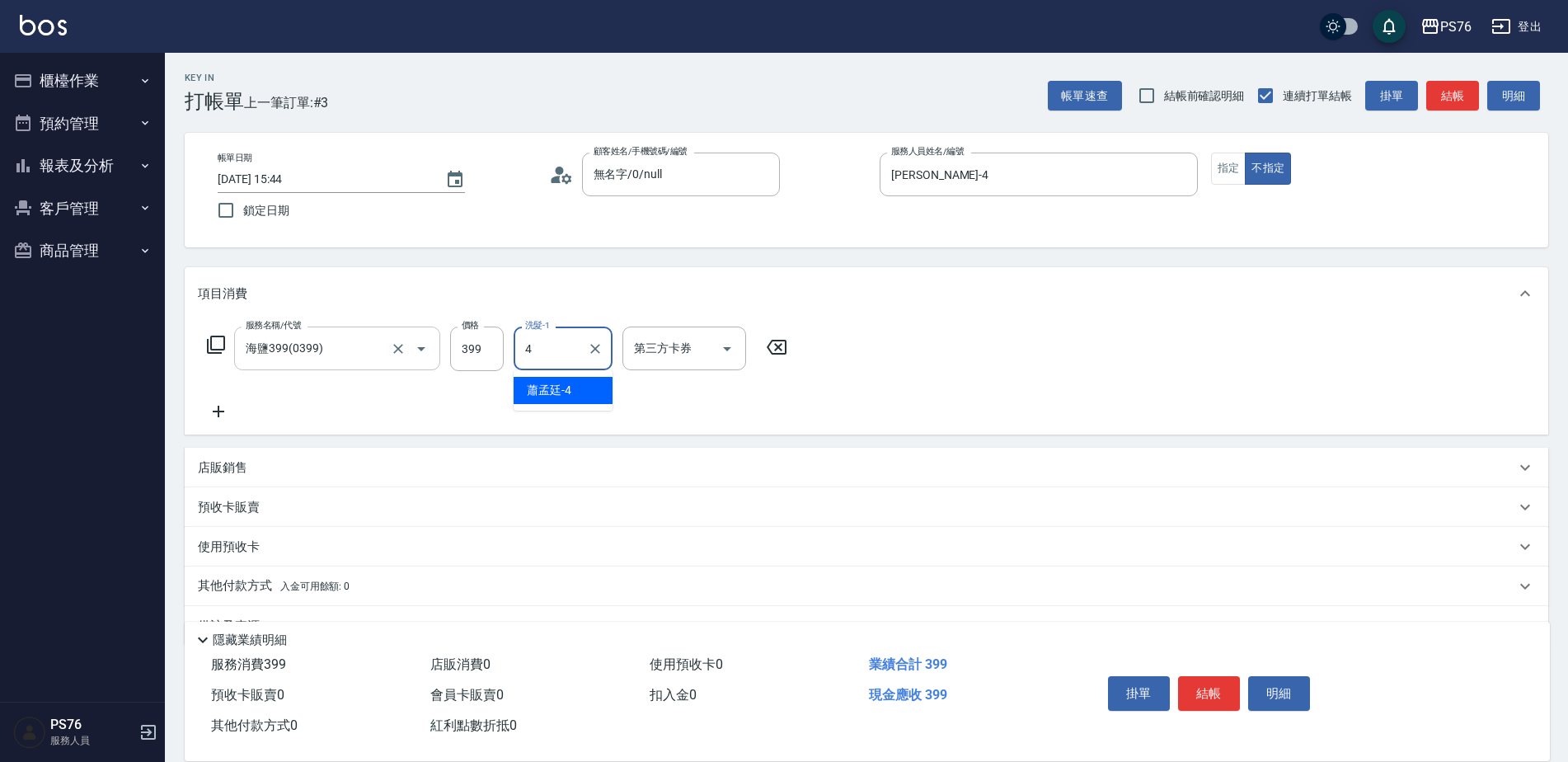
type input "[PERSON_NAME]-4"
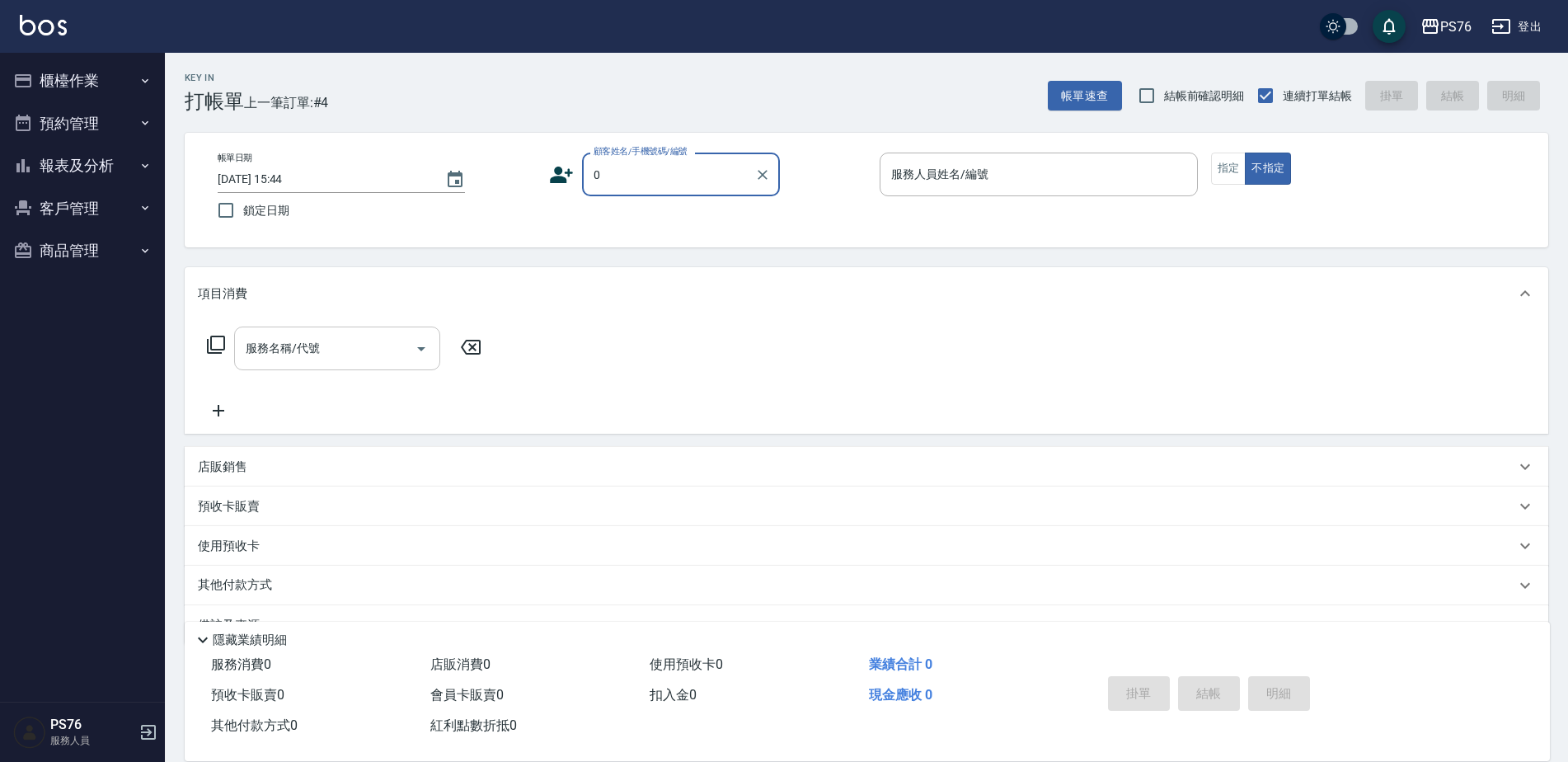
type input "無名字/0/null"
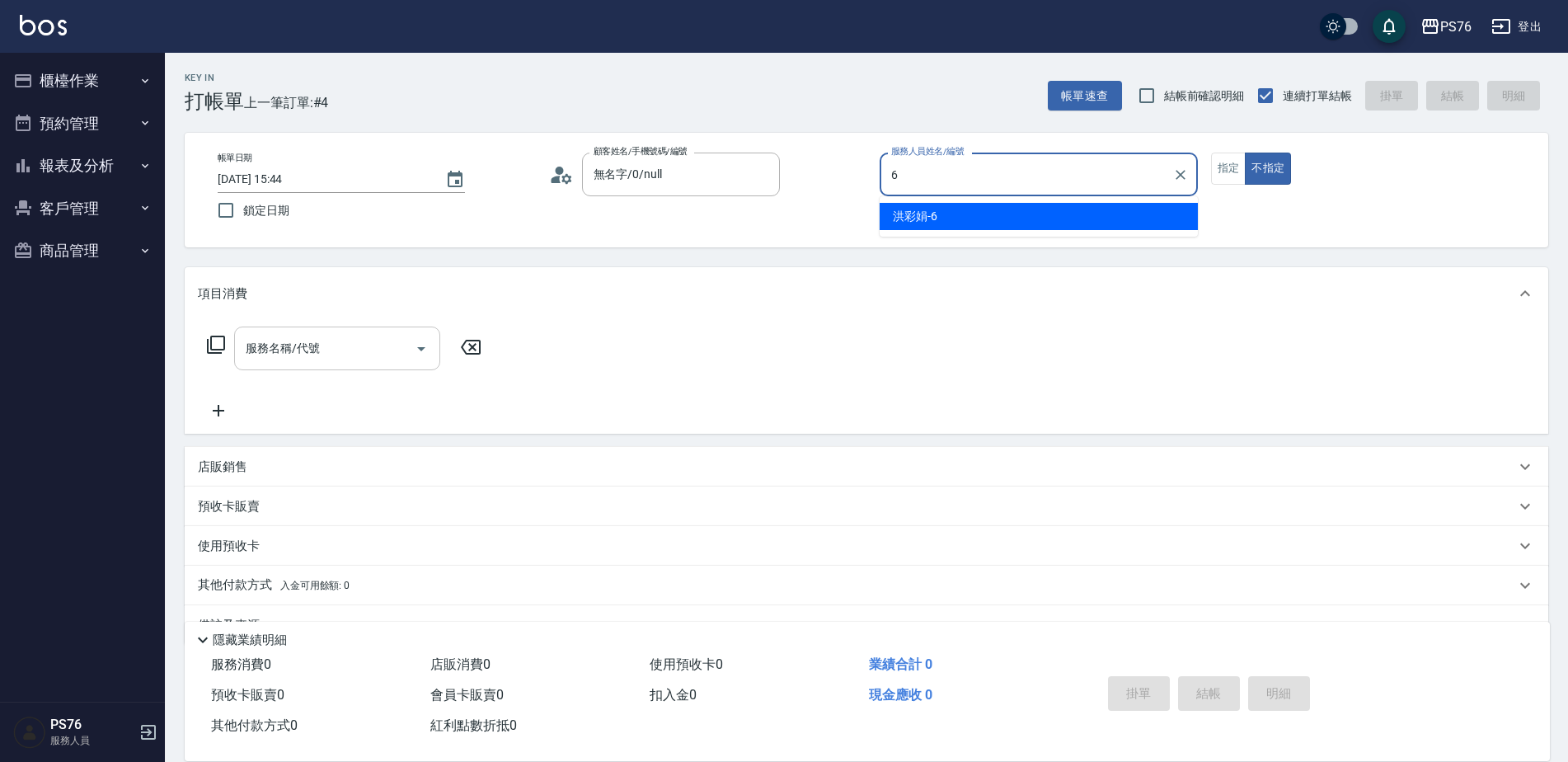
type input "[PERSON_NAME]-6"
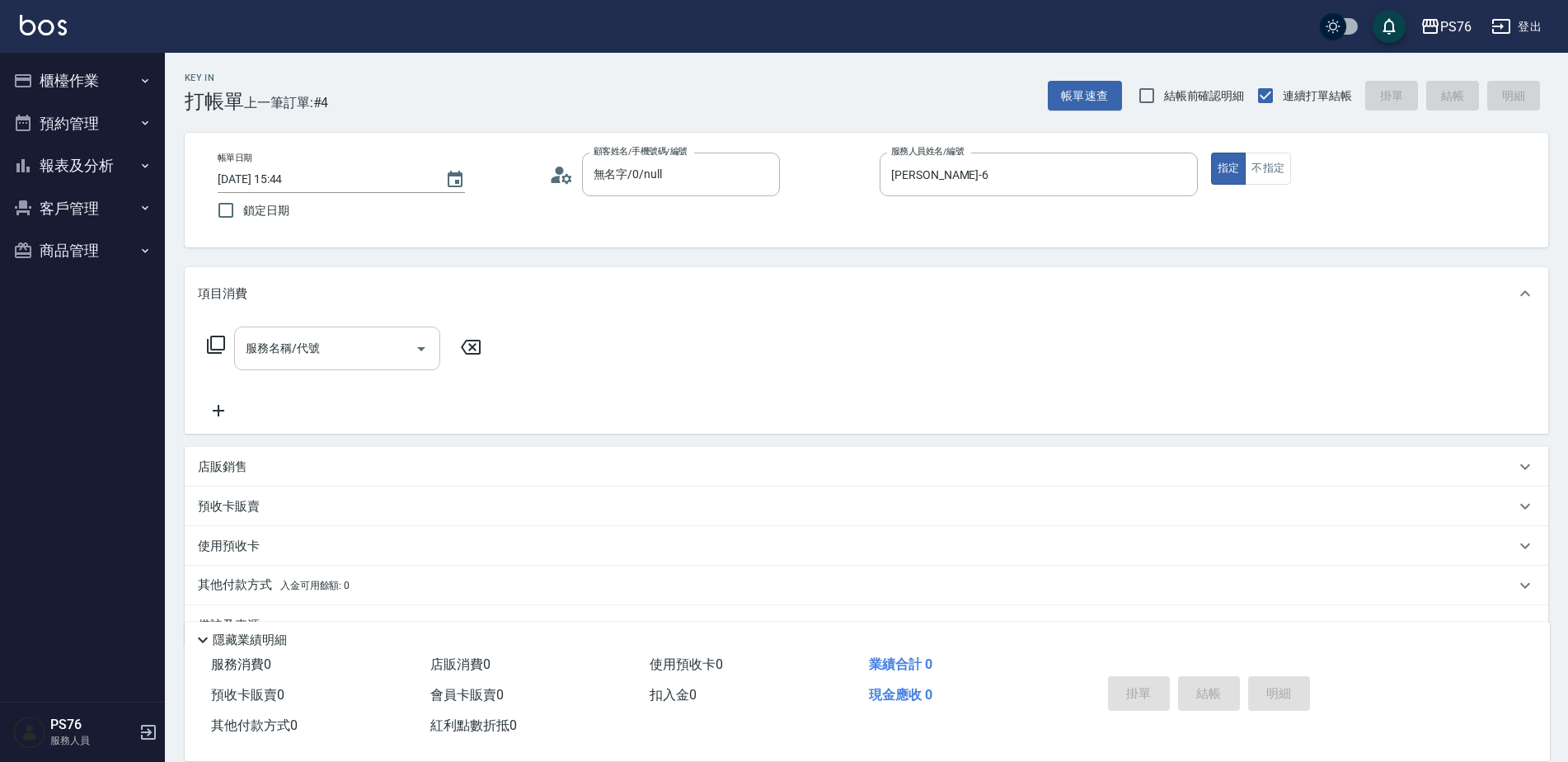
click at [292, 349] on input "服務名稱/代號" at bounding box center [324, 348] width 167 height 29
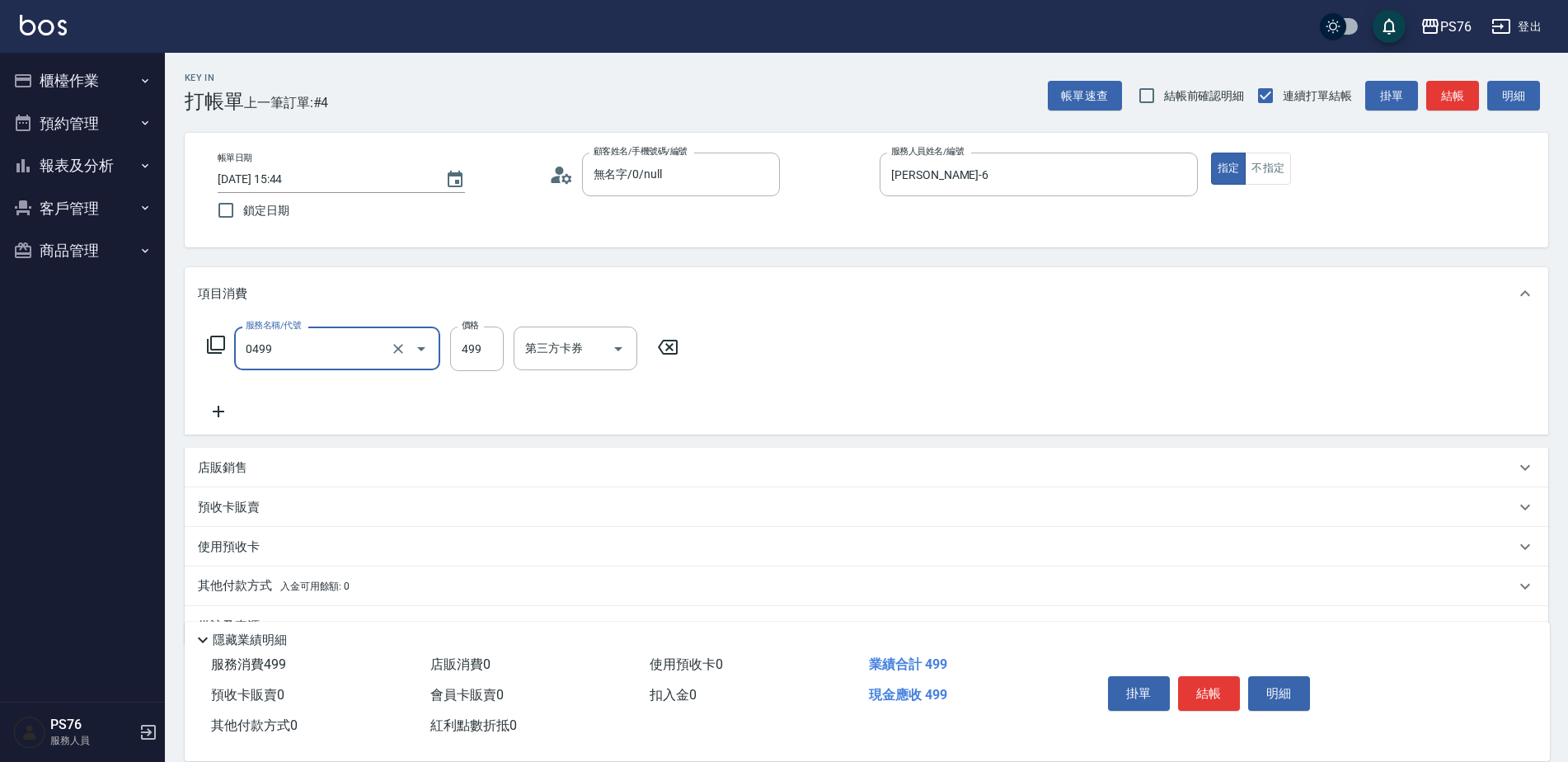
type input "[PERSON_NAME]499(0499)"
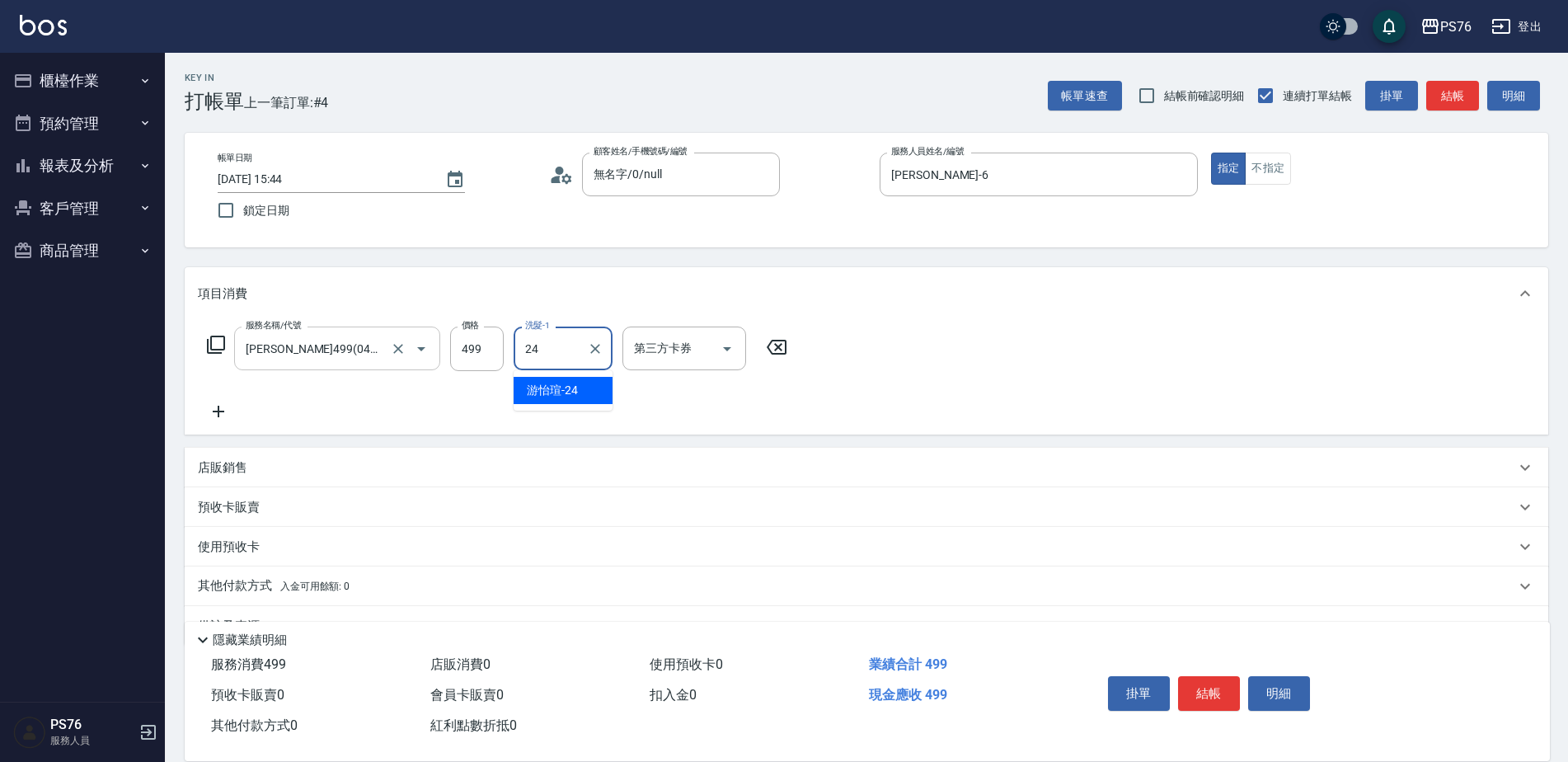
type input "[PERSON_NAME]-24"
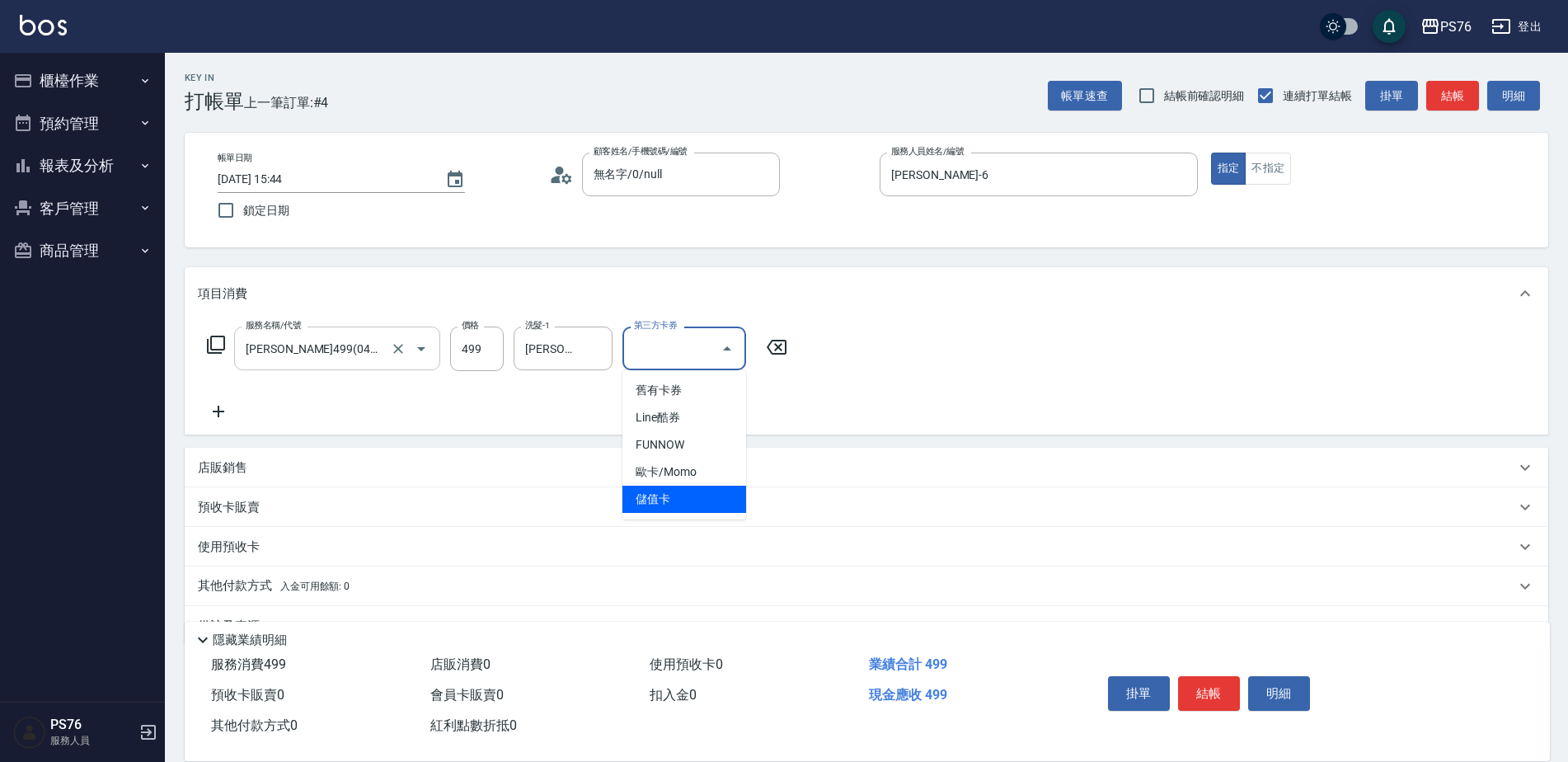
type input "儲值卡"
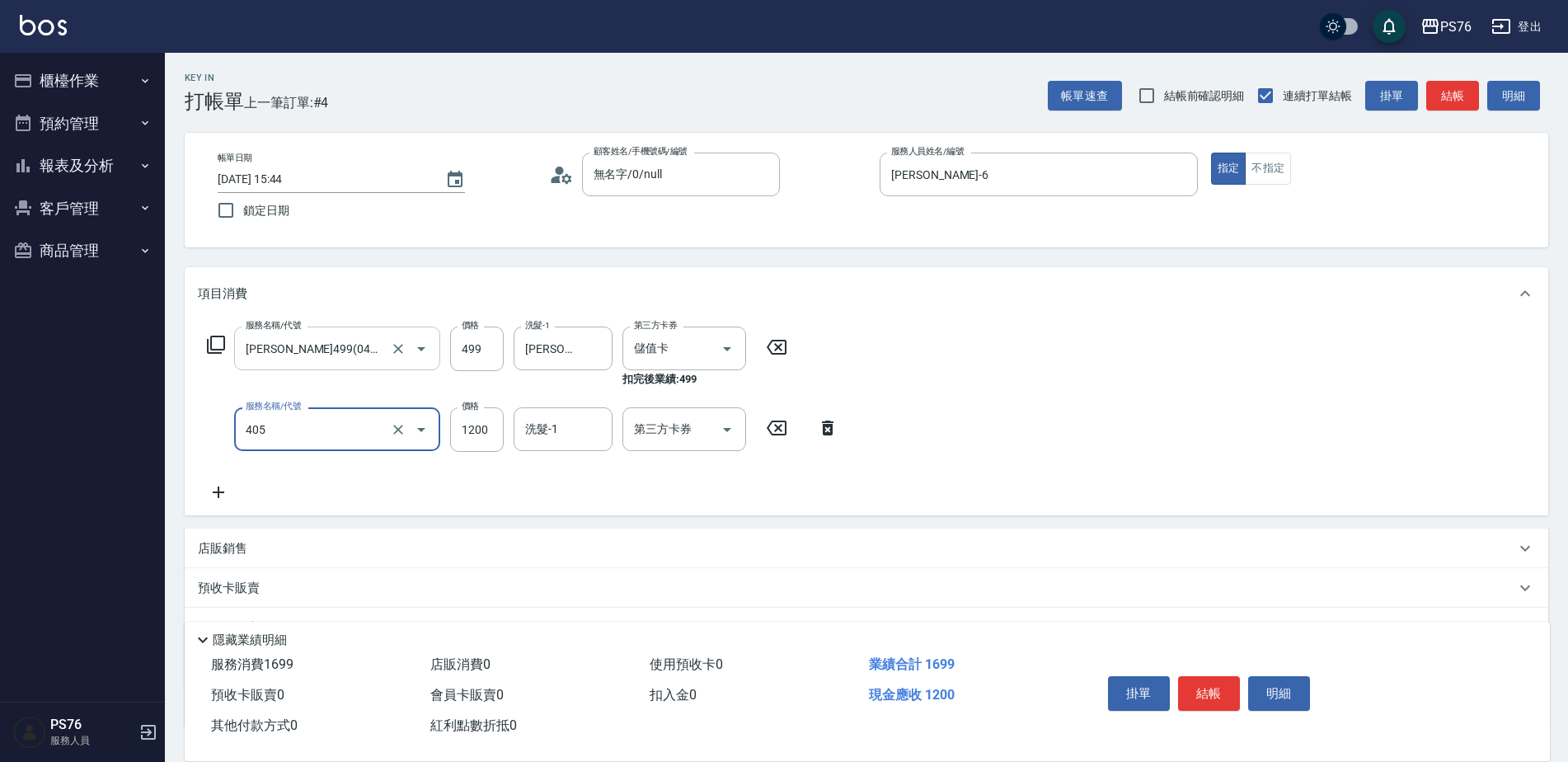
type input "1200護(405)"
type input "1200"
type input "[PERSON_NAME]-24"
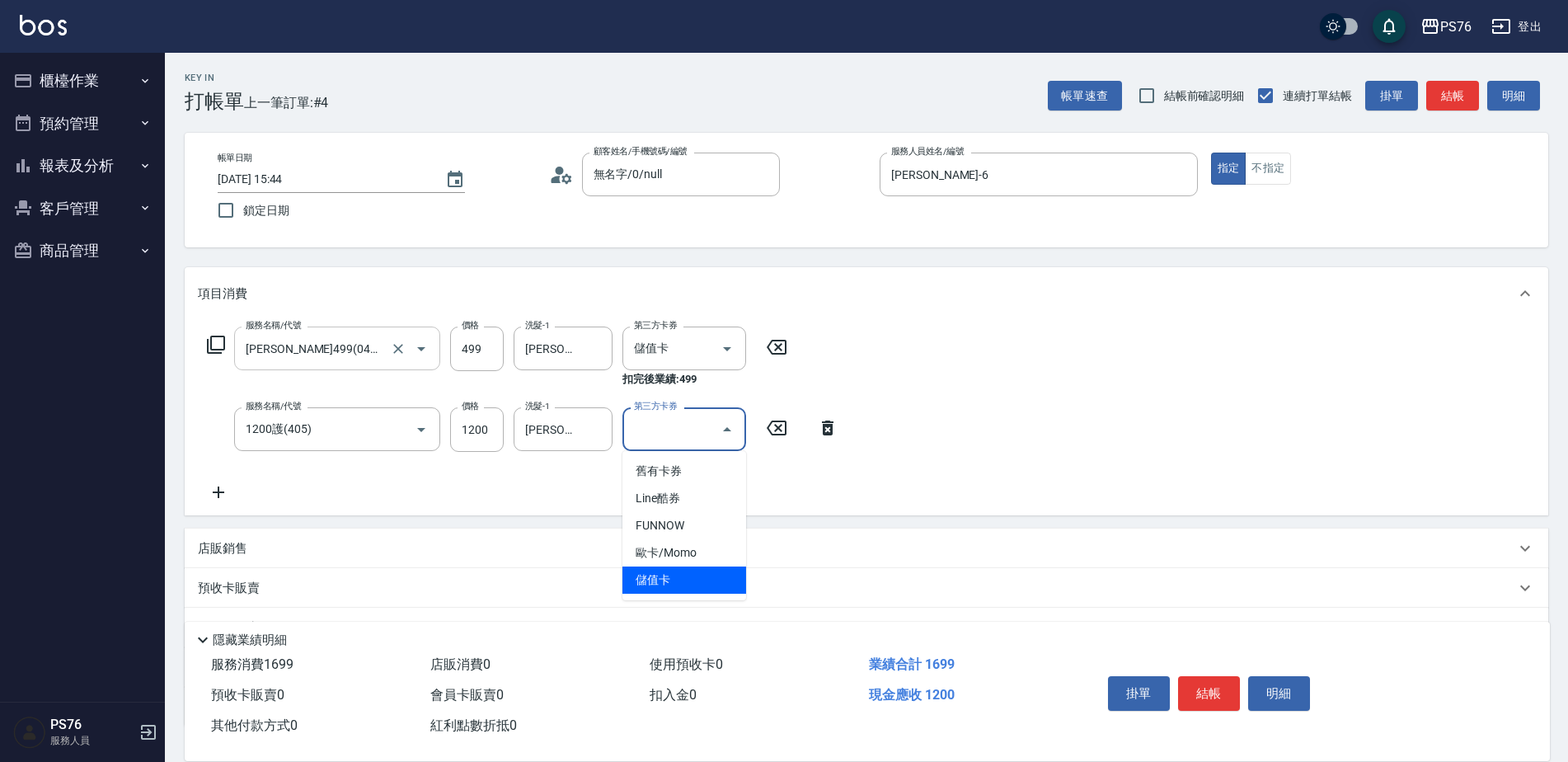
type input "儲值卡"
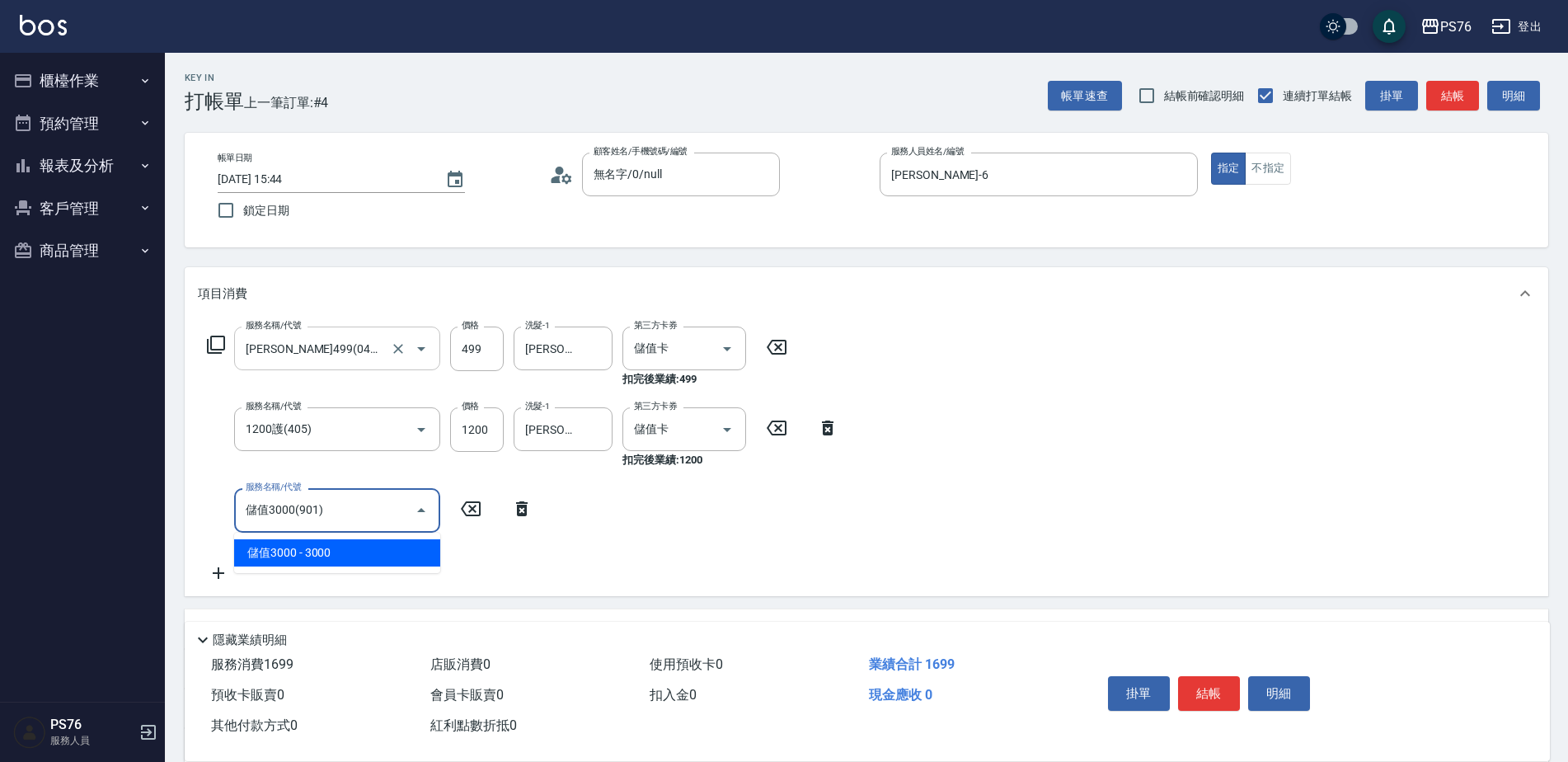
type input "儲值3000(901)"
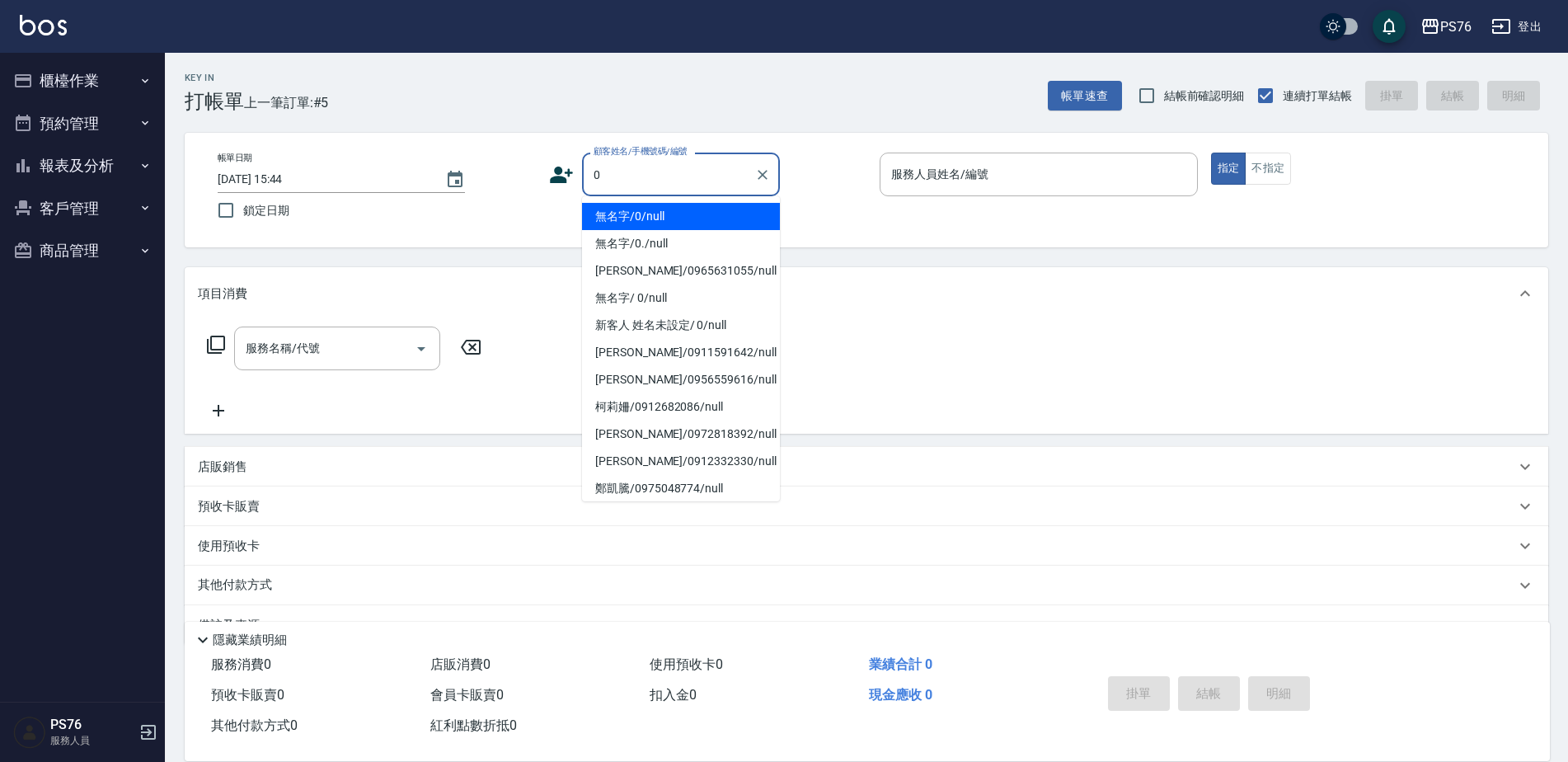
type input "無名字/0/null"
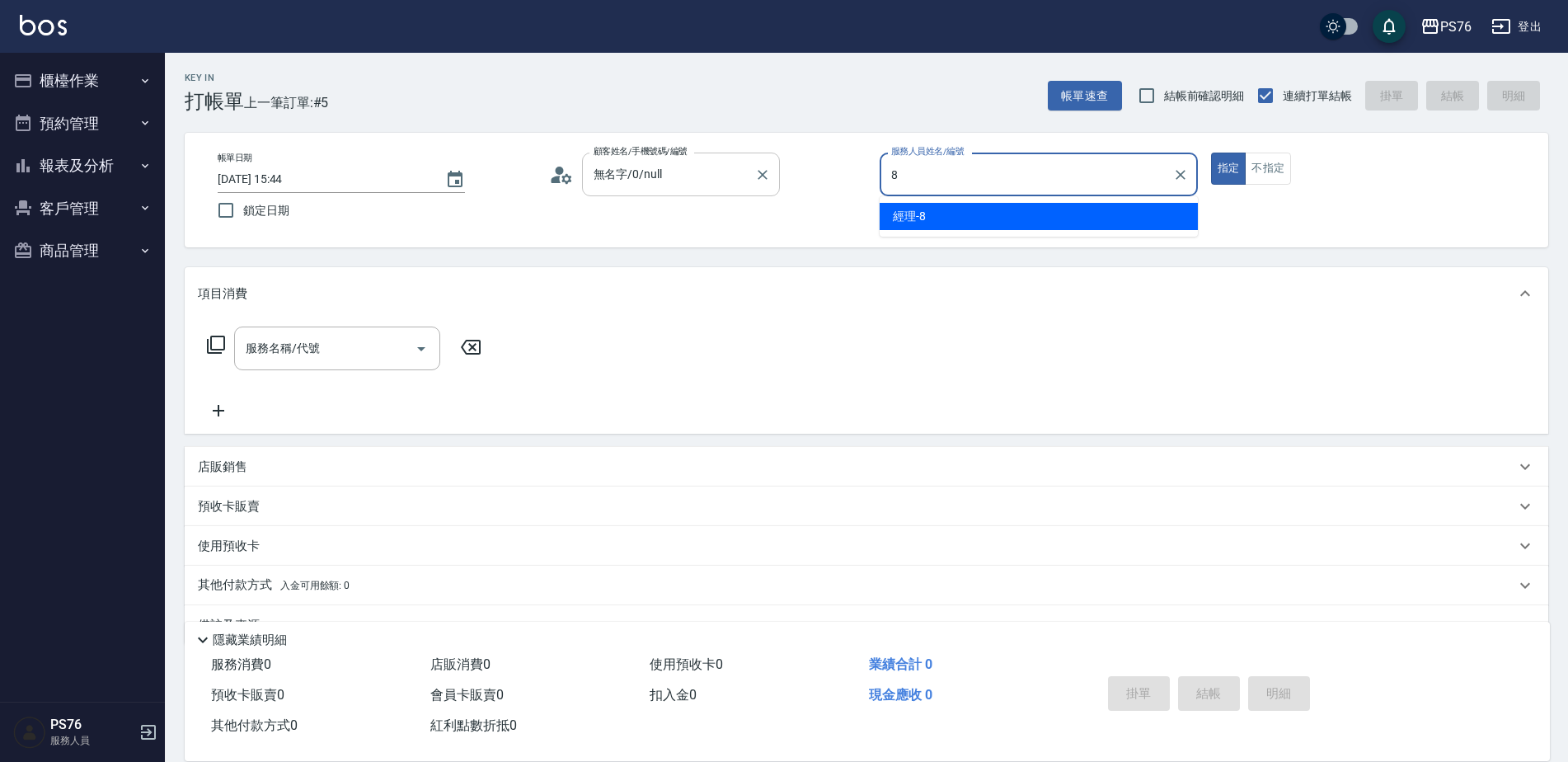
type input "經理-8"
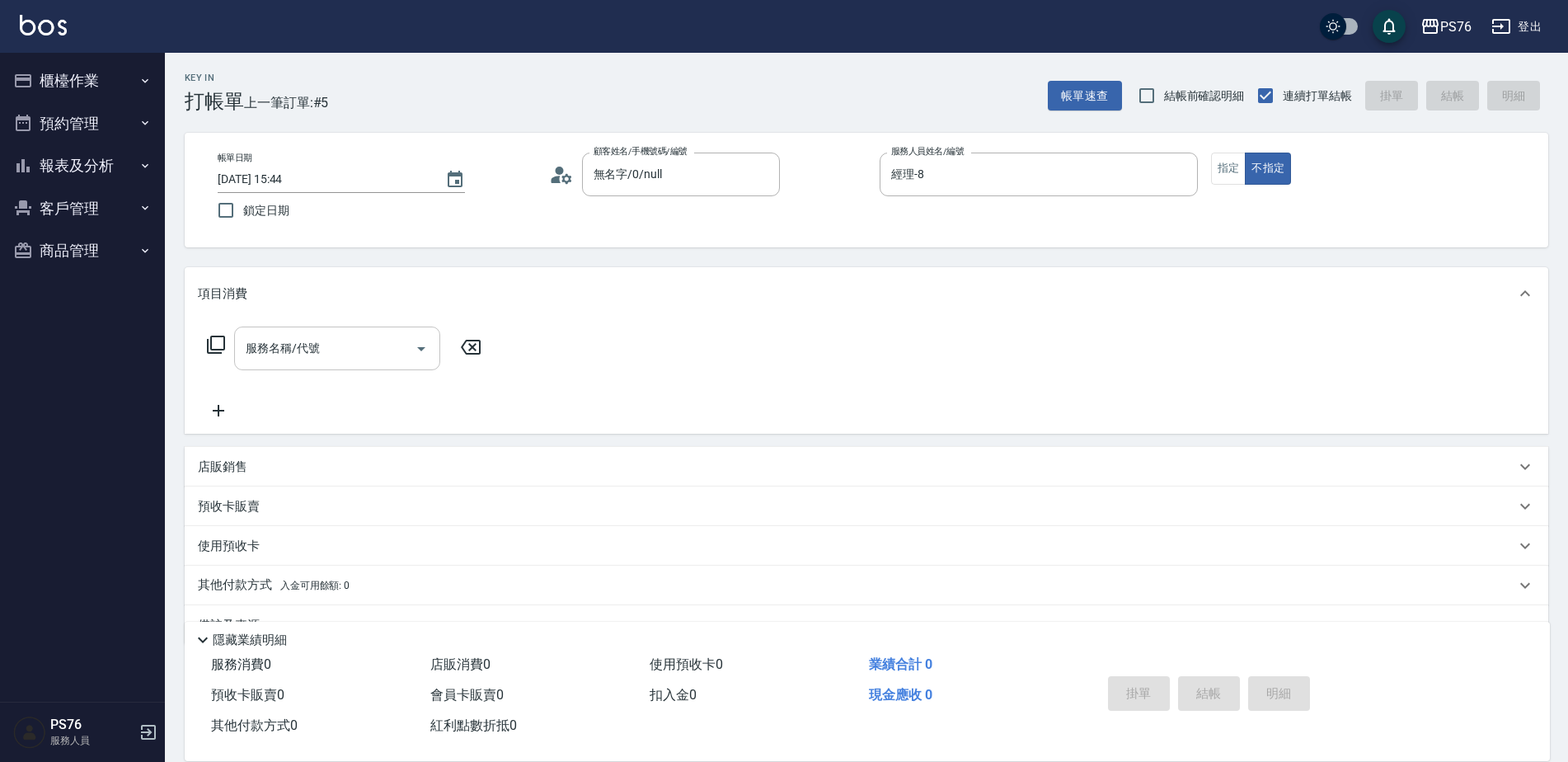
click at [376, 346] on input "服務名稱/代號" at bounding box center [324, 348] width 167 height 29
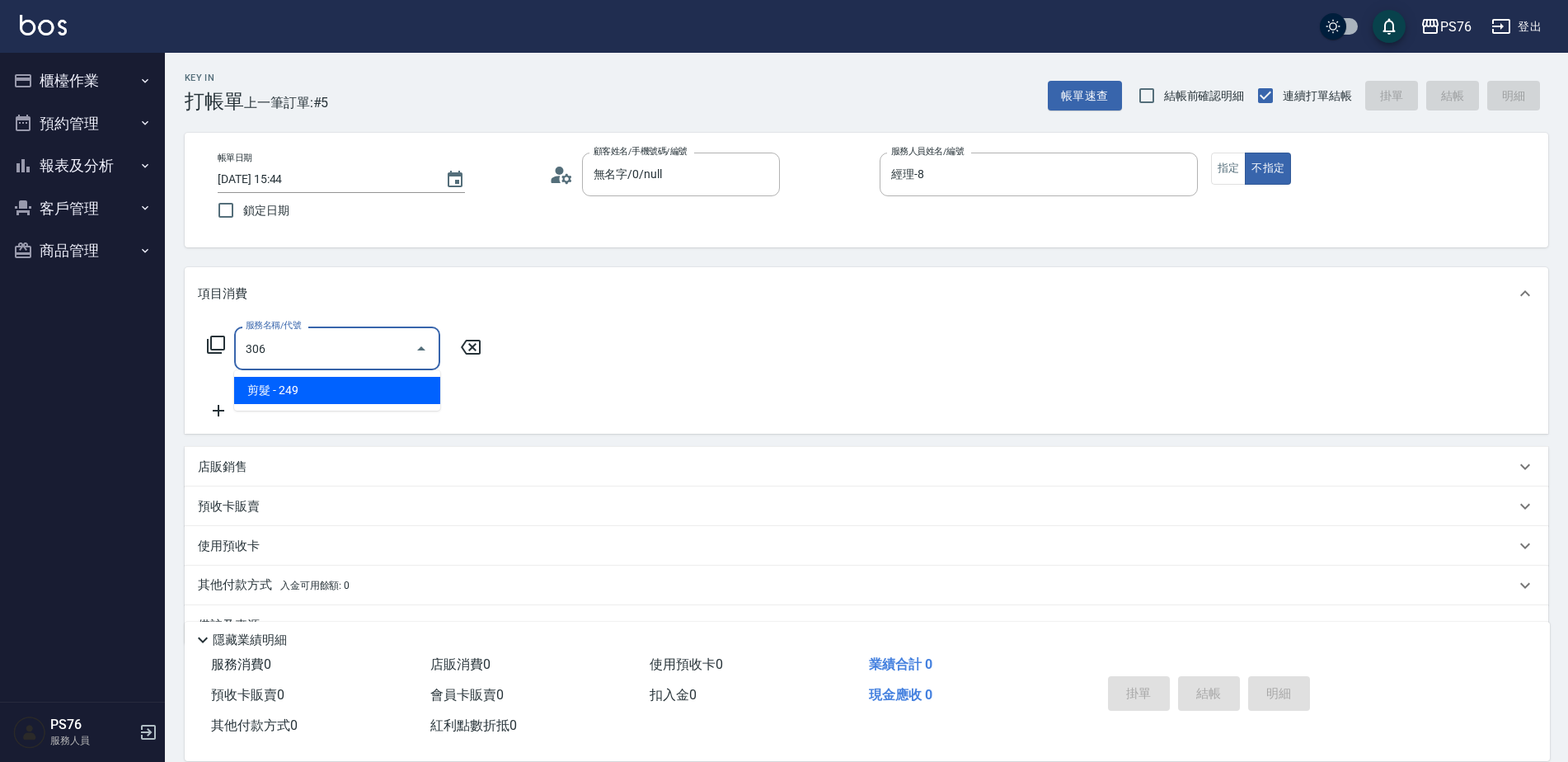
type input "剪髮(306)"
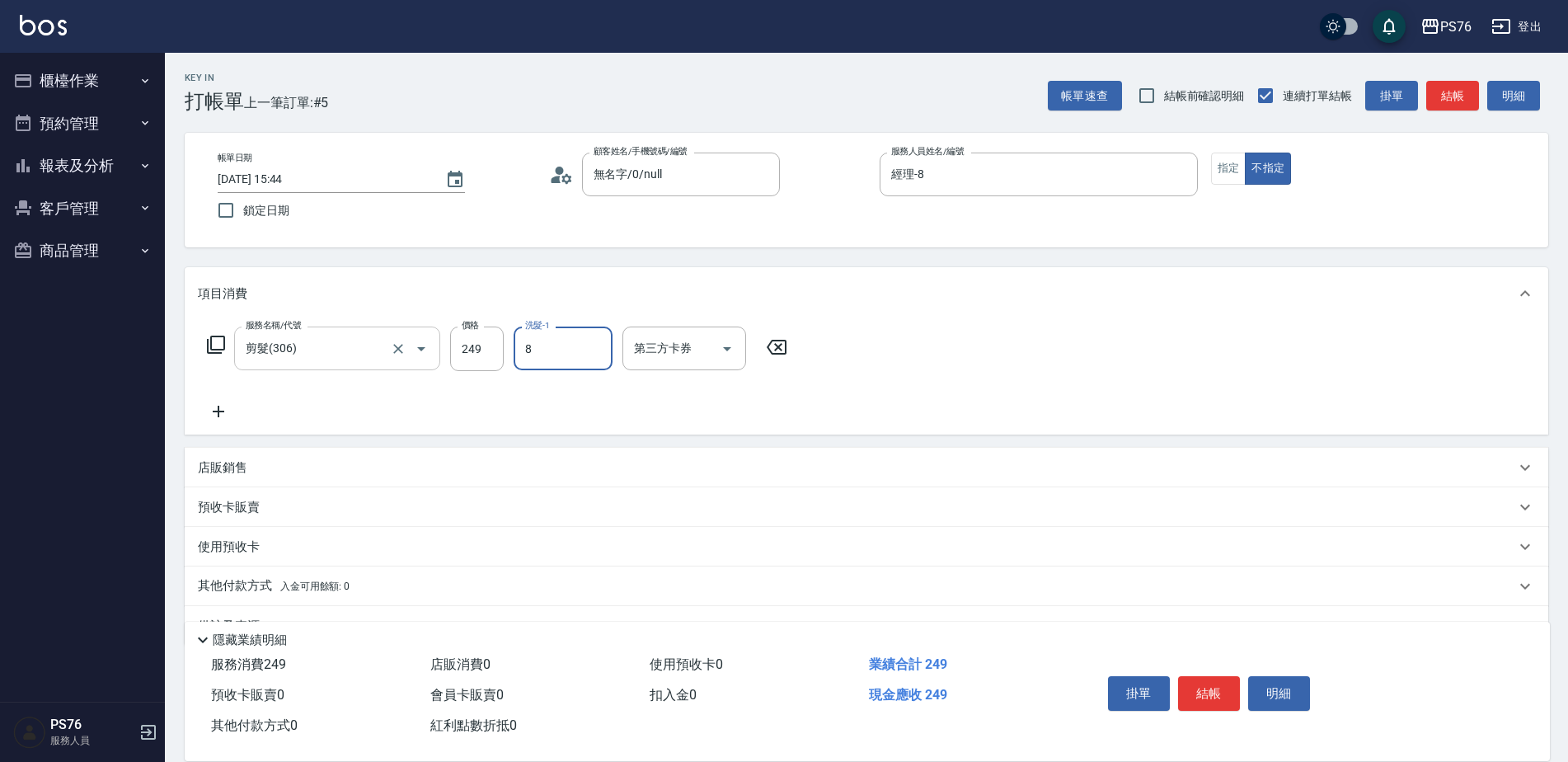
type input "經理-8"
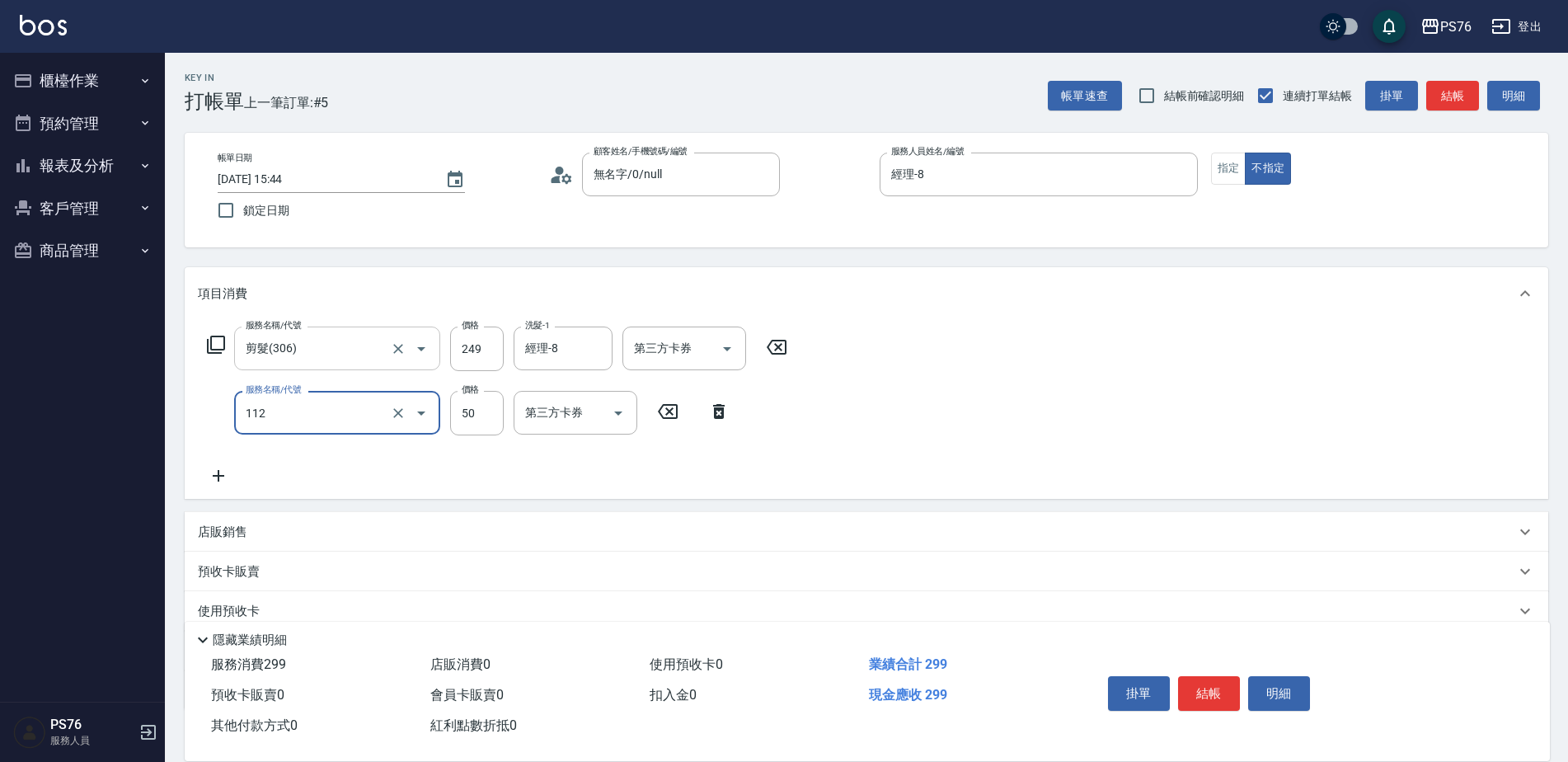
type input "精油50(112)"
type input "經理-8"
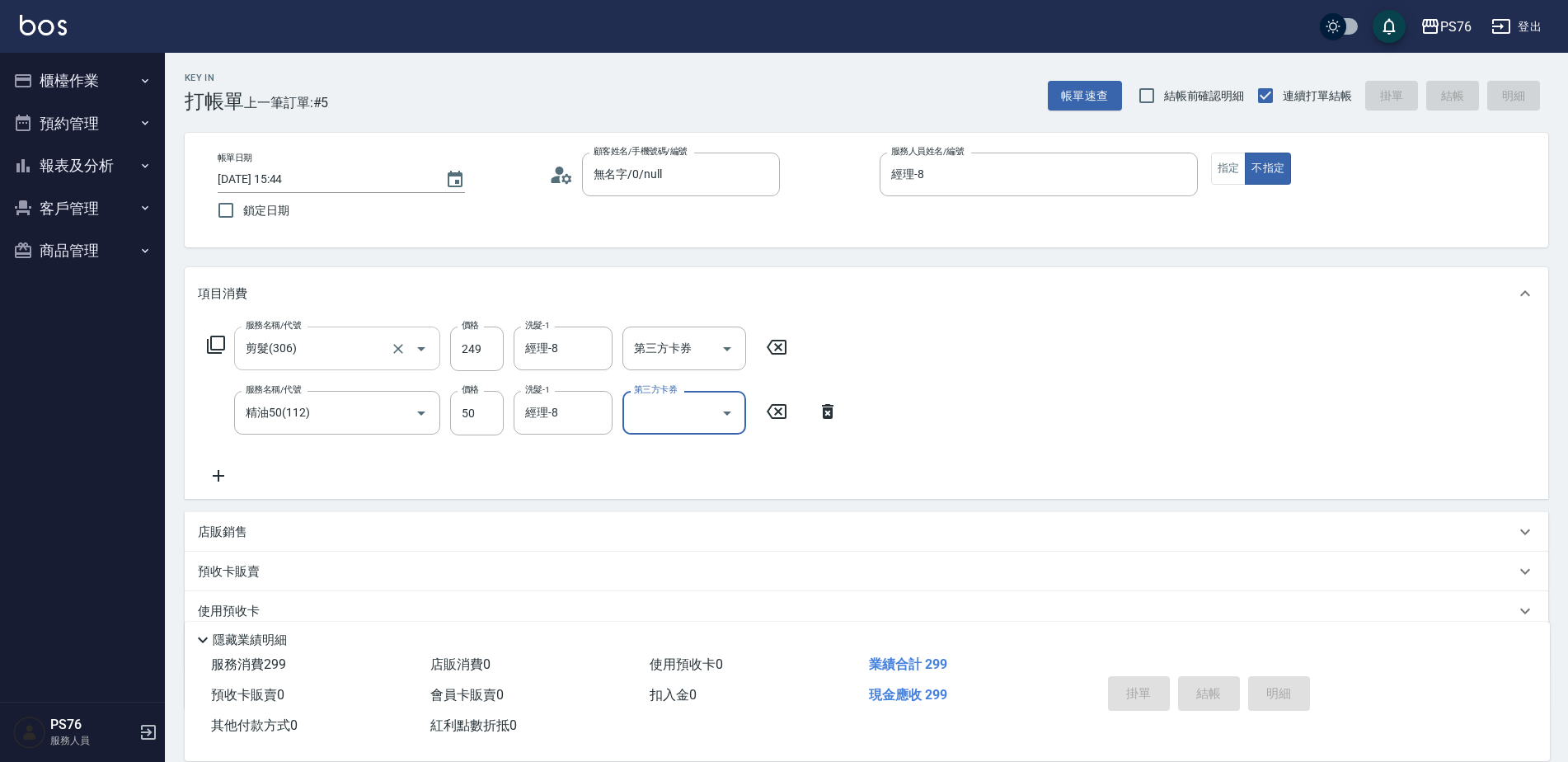
type input "[DATE] 15:45"
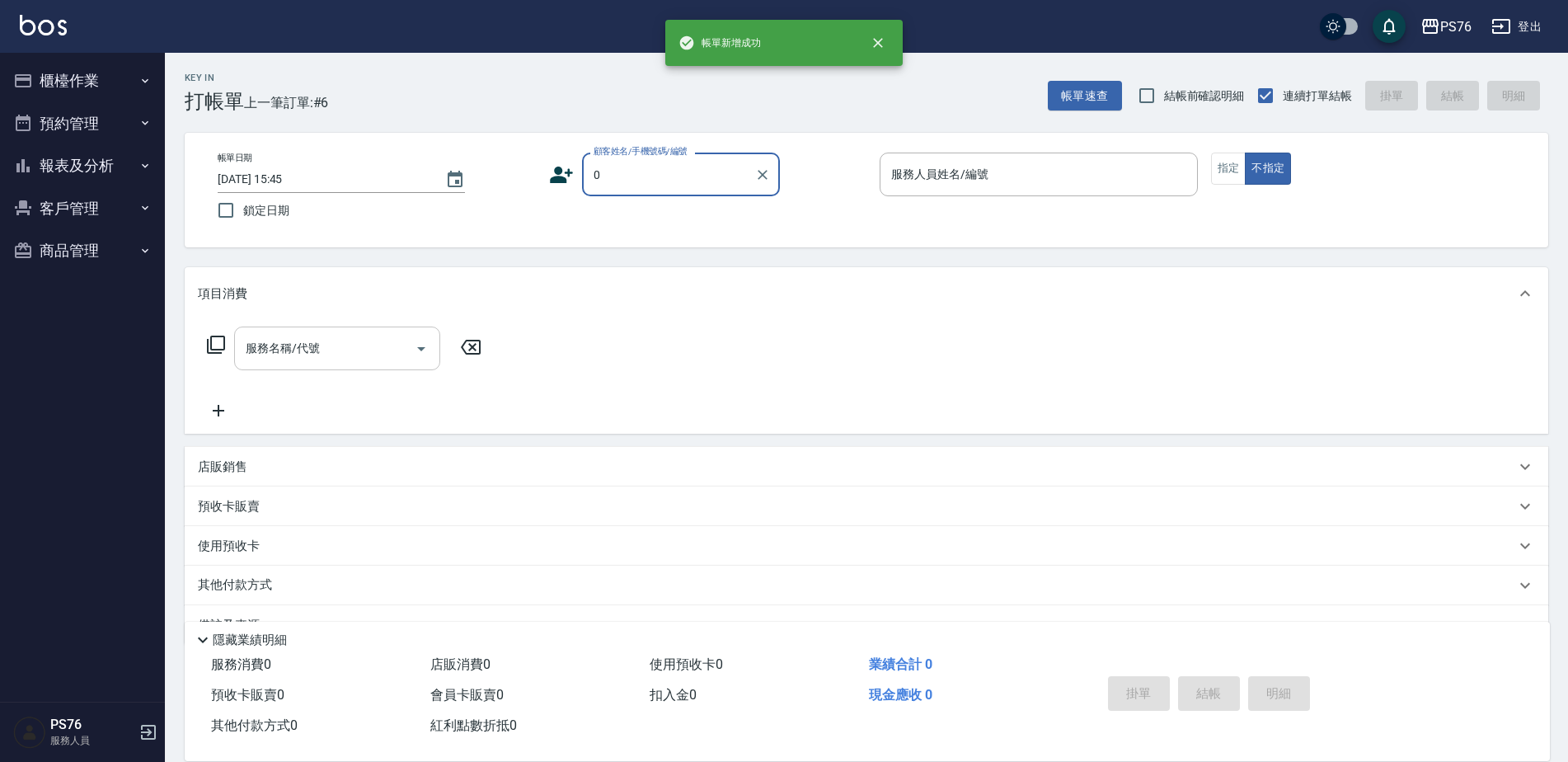
type input "無名字/0/null"
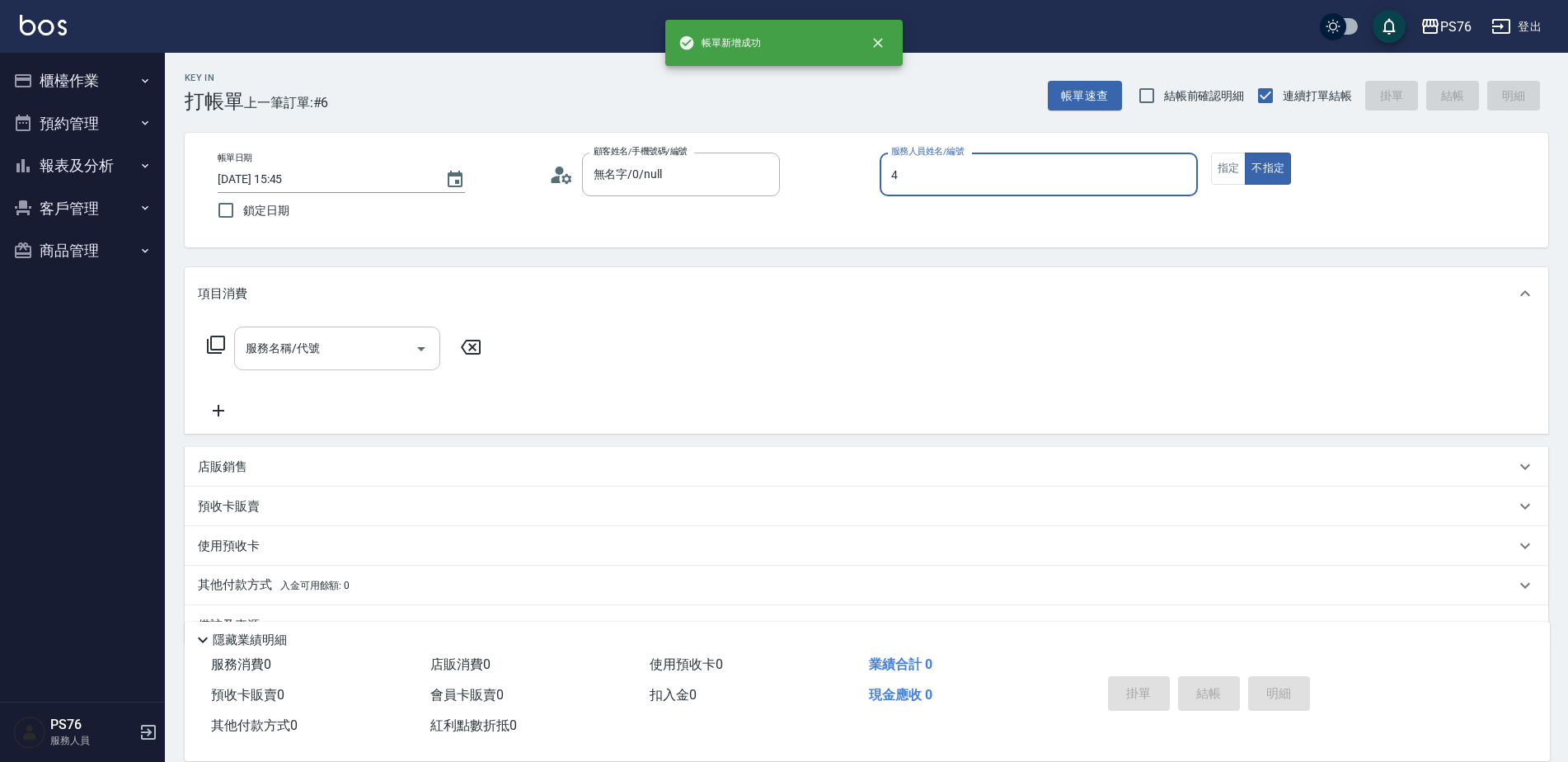
type input "[PERSON_NAME]-4"
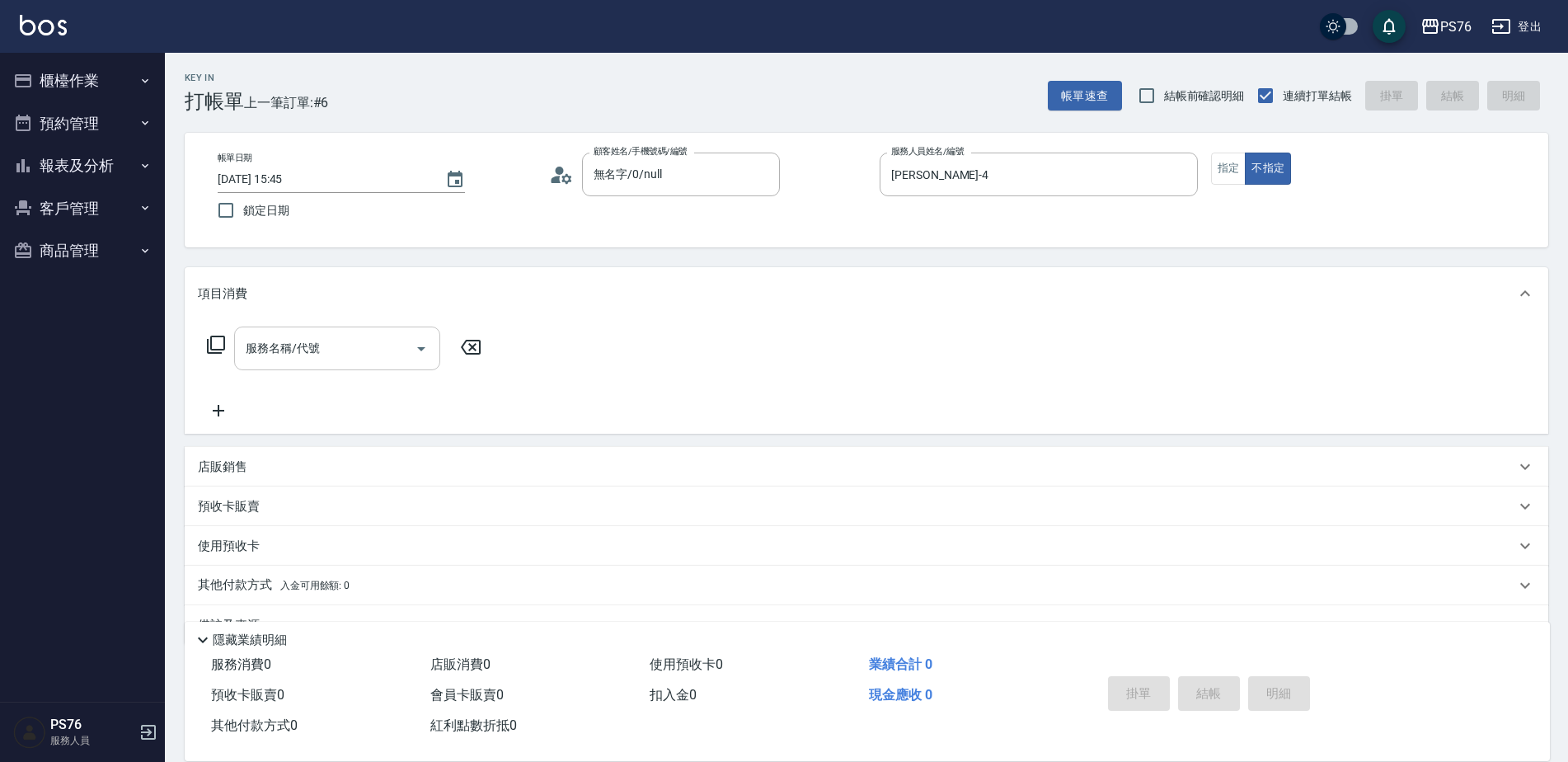
click at [376, 346] on input "服務名稱/代號" at bounding box center [324, 348] width 167 height 29
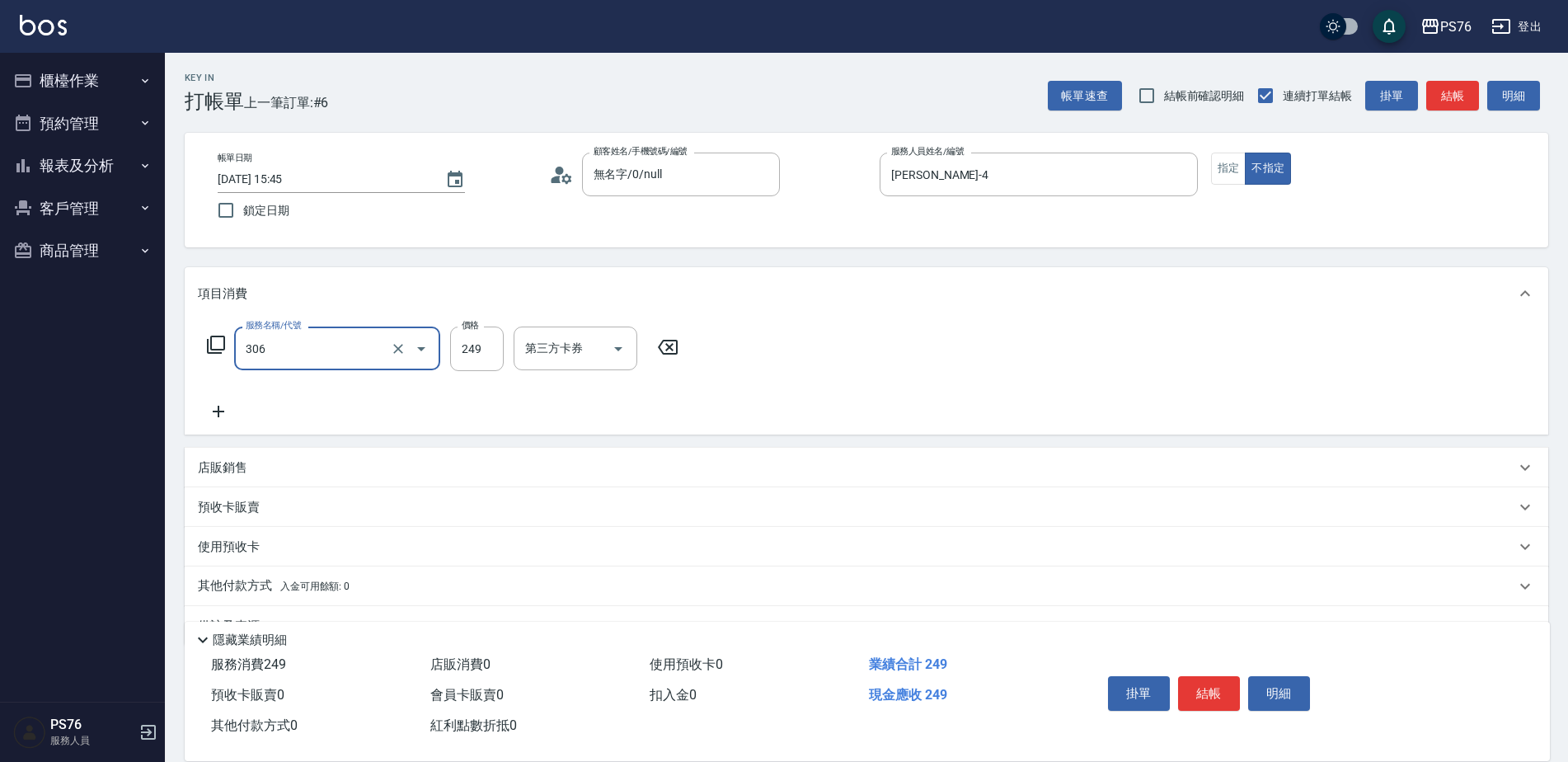
type input "剪髮(306)"
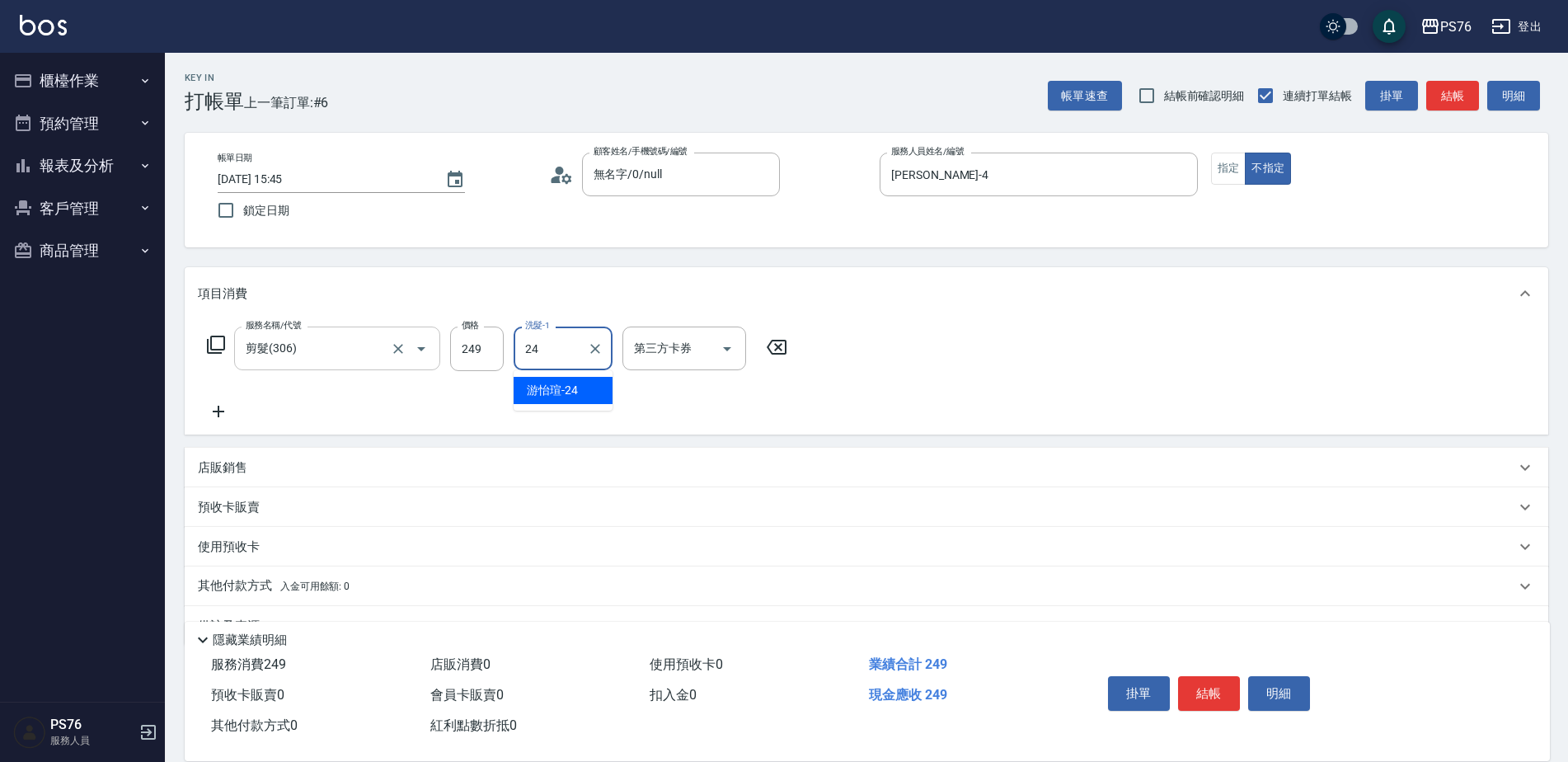
type input "[PERSON_NAME]-24"
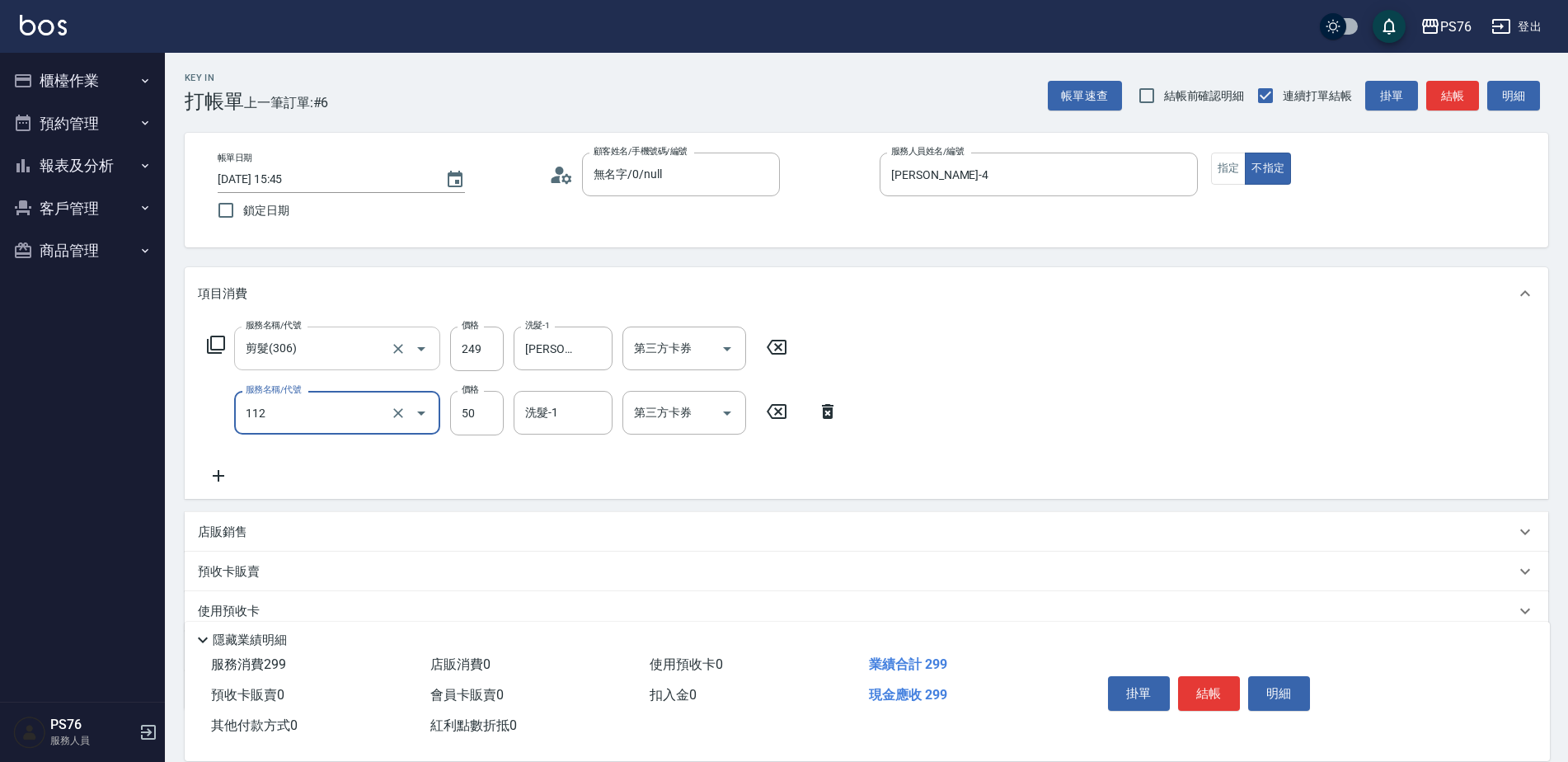
type input "精油50(112)"
type input "[PERSON_NAME]-24"
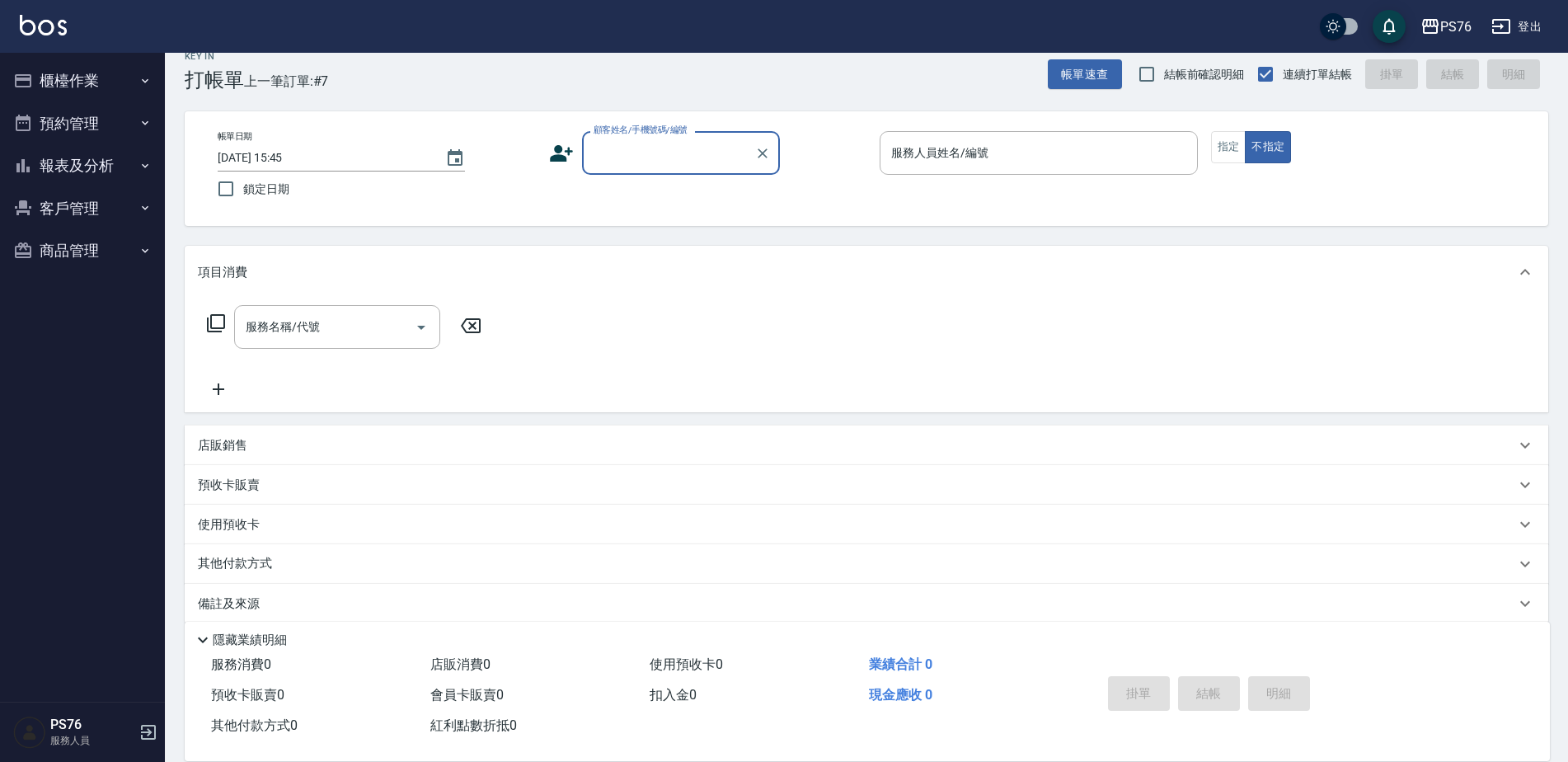
scroll to position [41, 0]
